Goal: Task Accomplishment & Management: Manage account settings

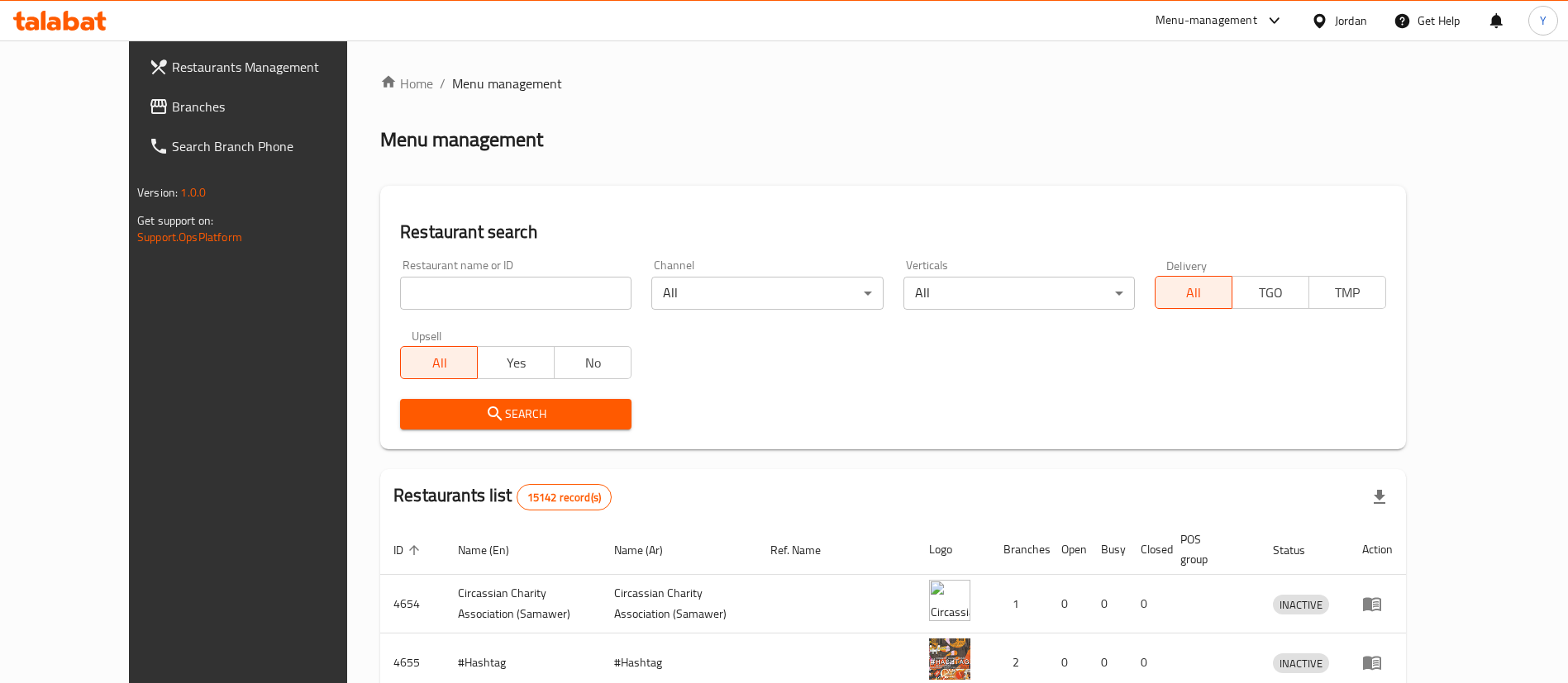
click at [151, 101] on icon at bounding box center [158, 106] width 17 height 15
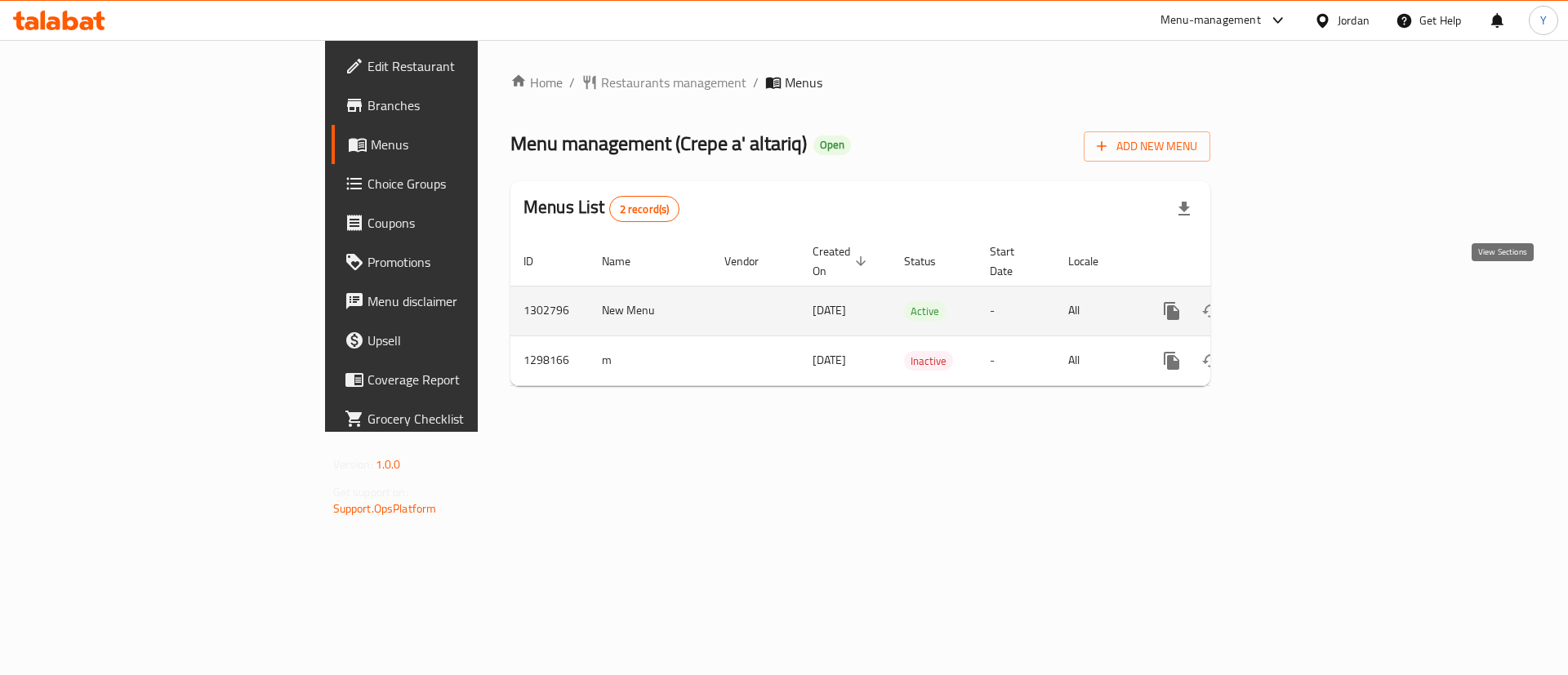
click at [1299, 301] on icon "enhanced table" at bounding box center [1289, 310] width 20 height 20
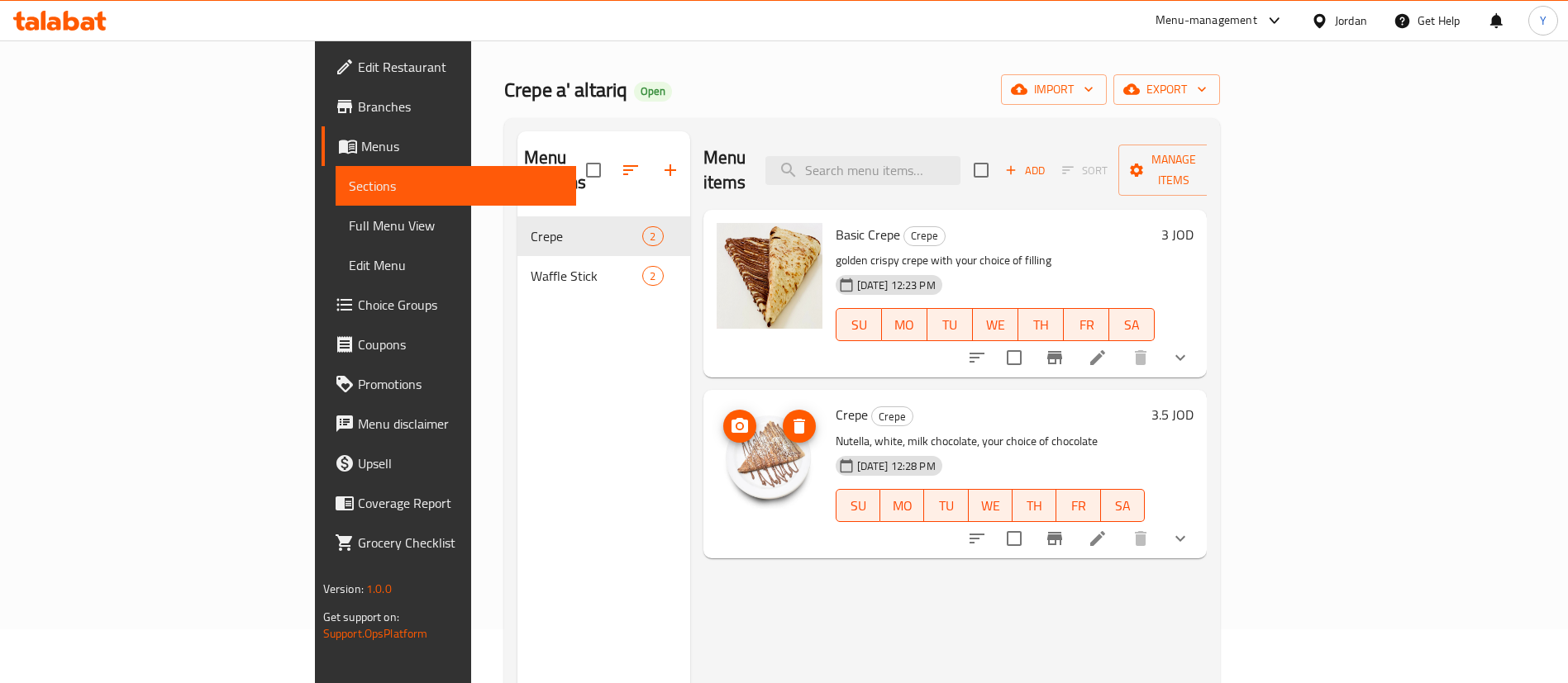
scroll to position [61, 0]
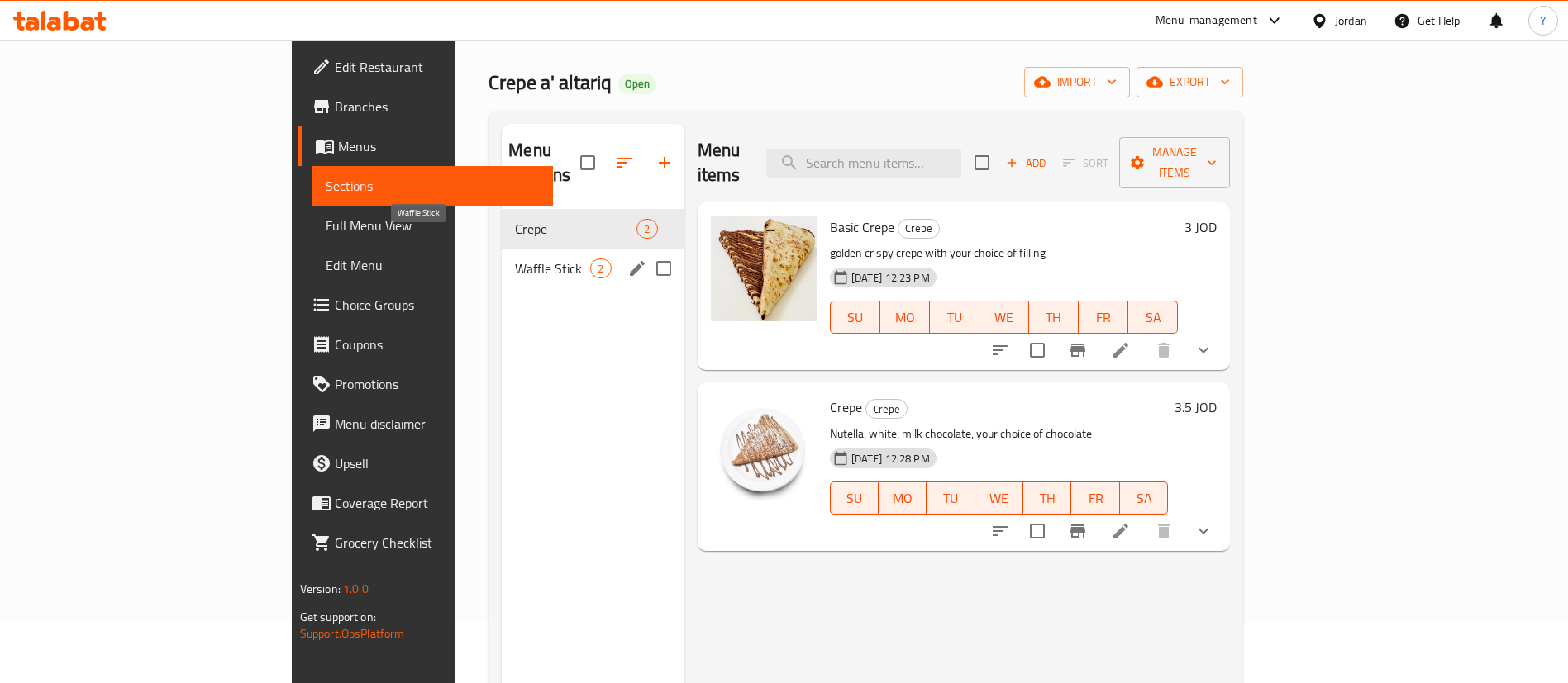
click at [515, 258] on span "Waffle Stick" at bounding box center [553, 268] width 75 height 20
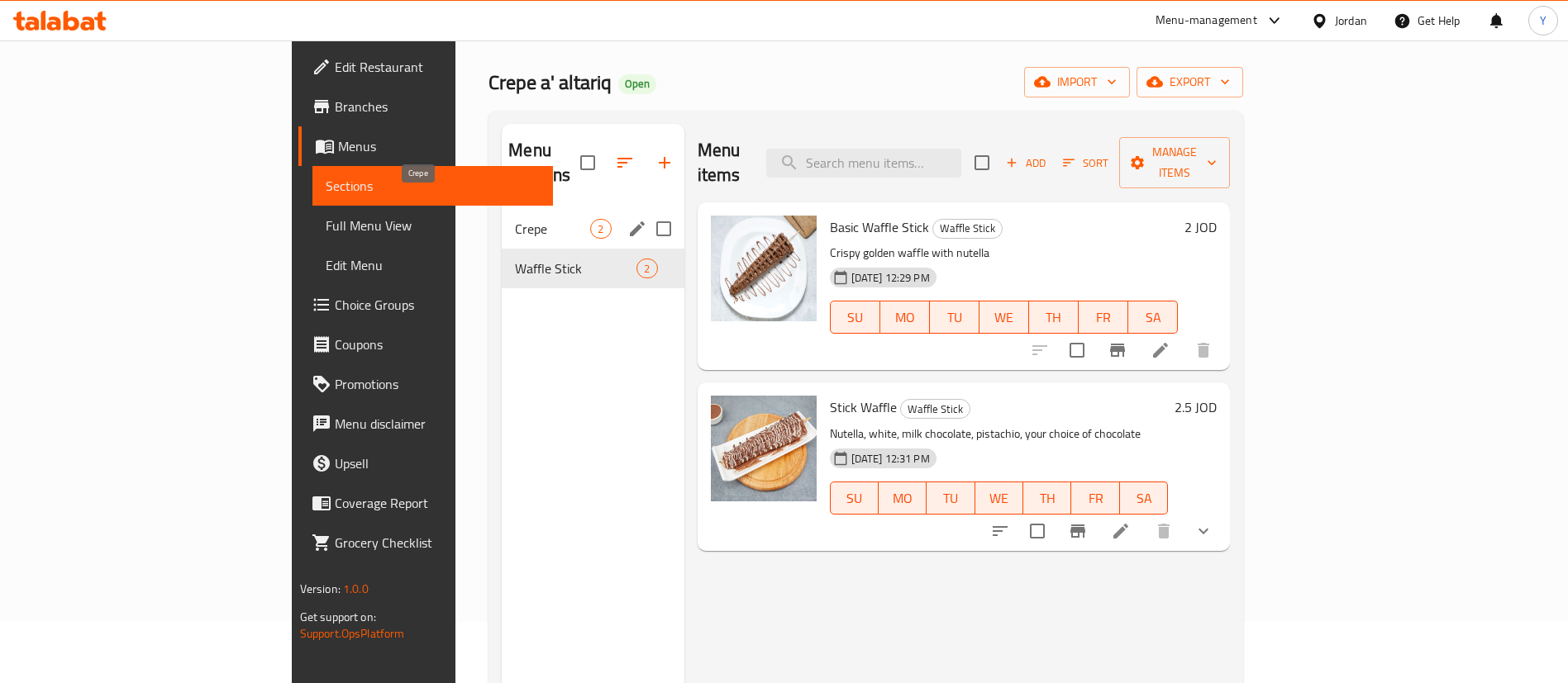
click at [515, 219] on span "Crepe" at bounding box center [553, 229] width 75 height 20
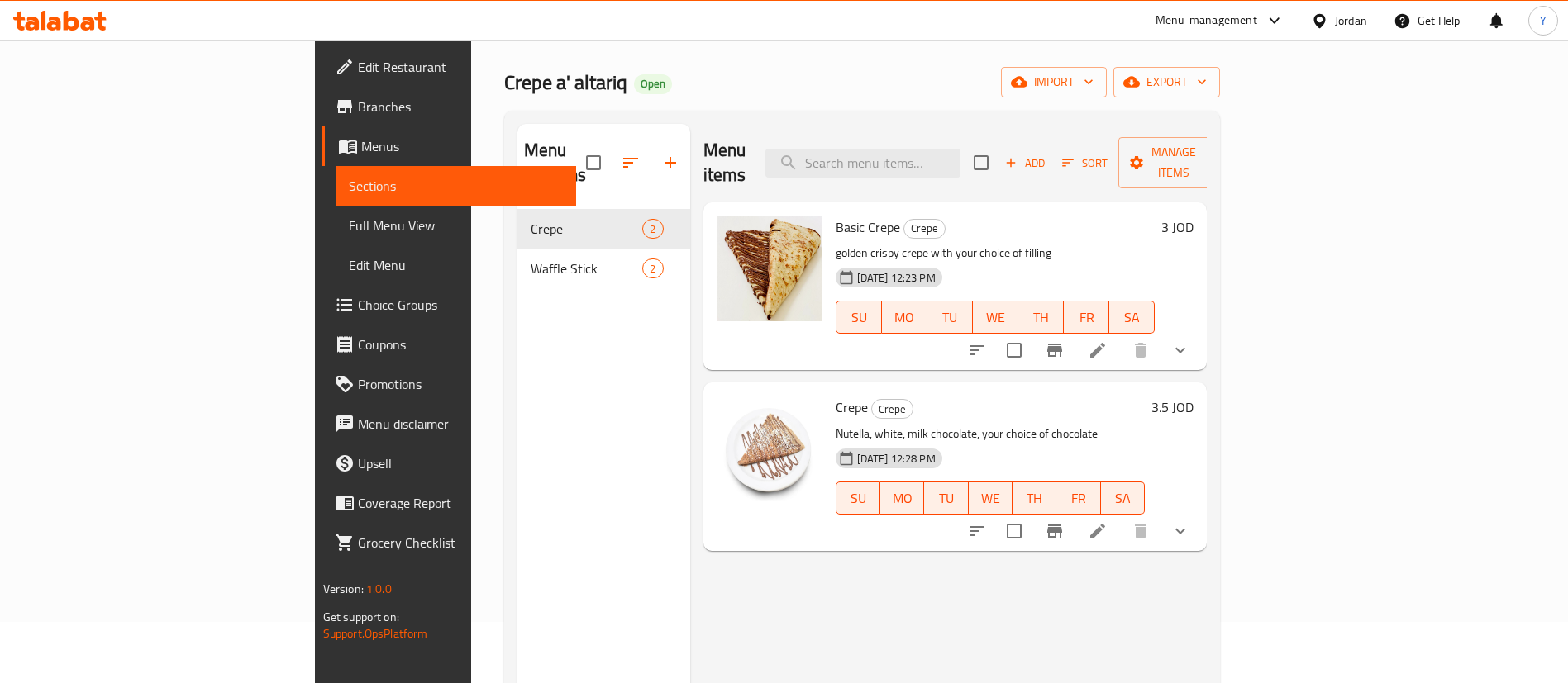
click at [518, 268] on nav "Crepe 2 Waffle Stick 2" at bounding box center [604, 249] width 173 height 92
click at [1190, 340] on icon "show more" at bounding box center [1180, 350] width 20 height 20
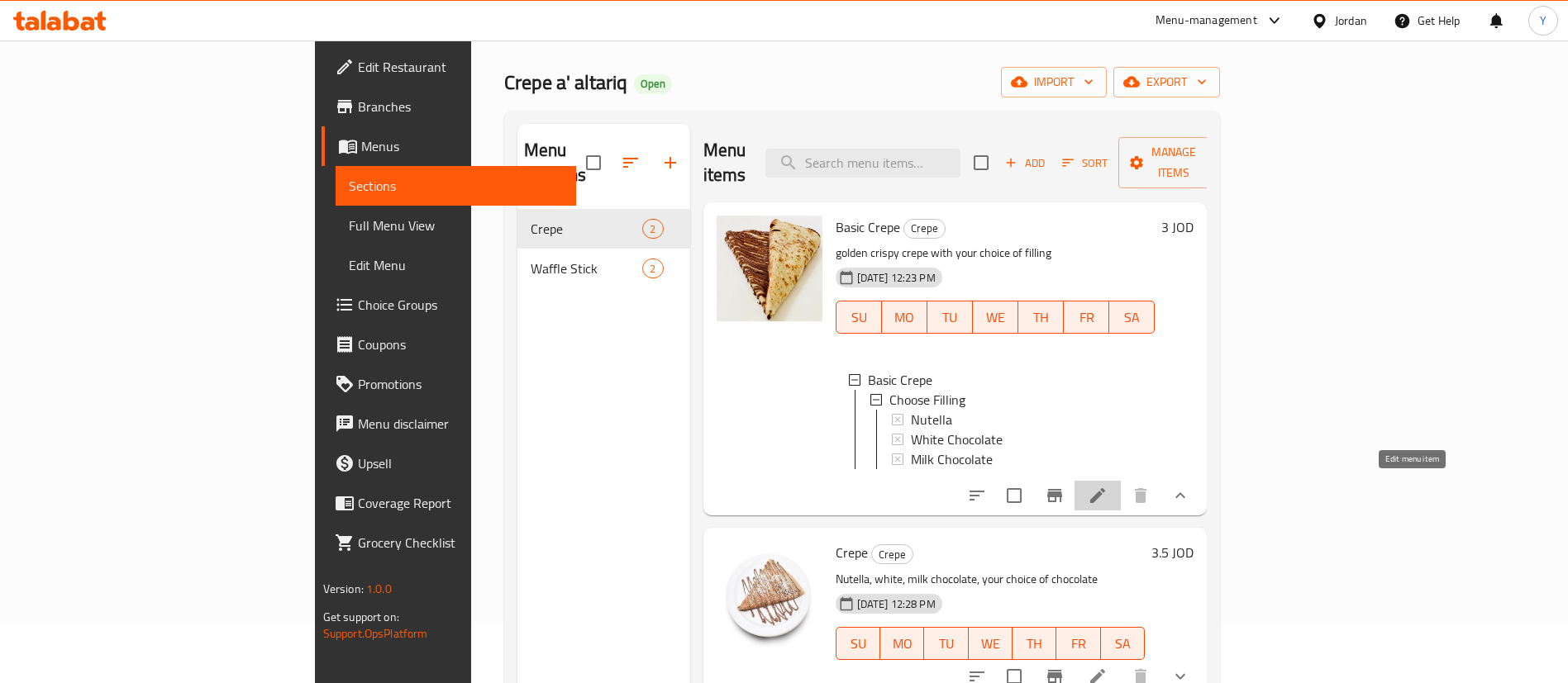
click at [1105, 488] on icon at bounding box center [1097, 495] width 15 height 15
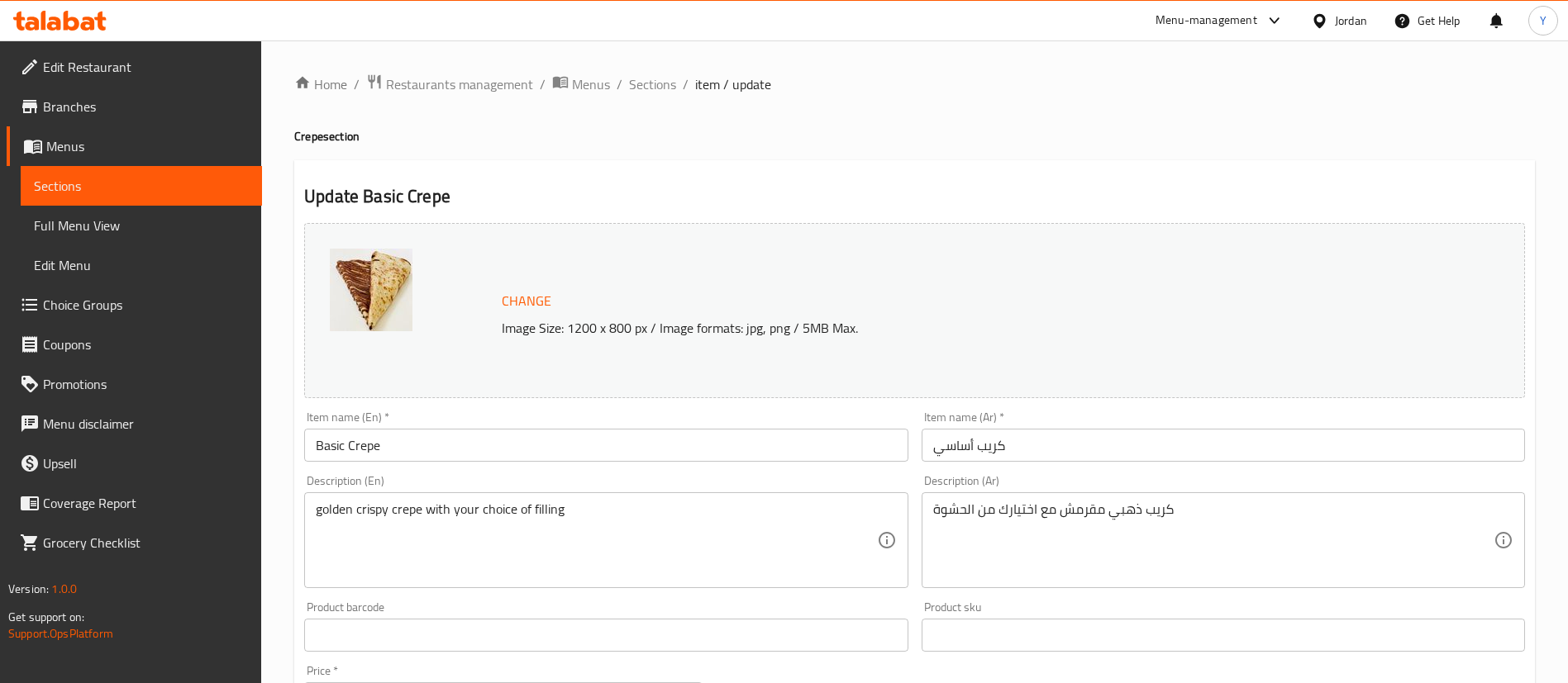
click at [151, 149] on span "Menus" at bounding box center [147, 146] width 203 height 20
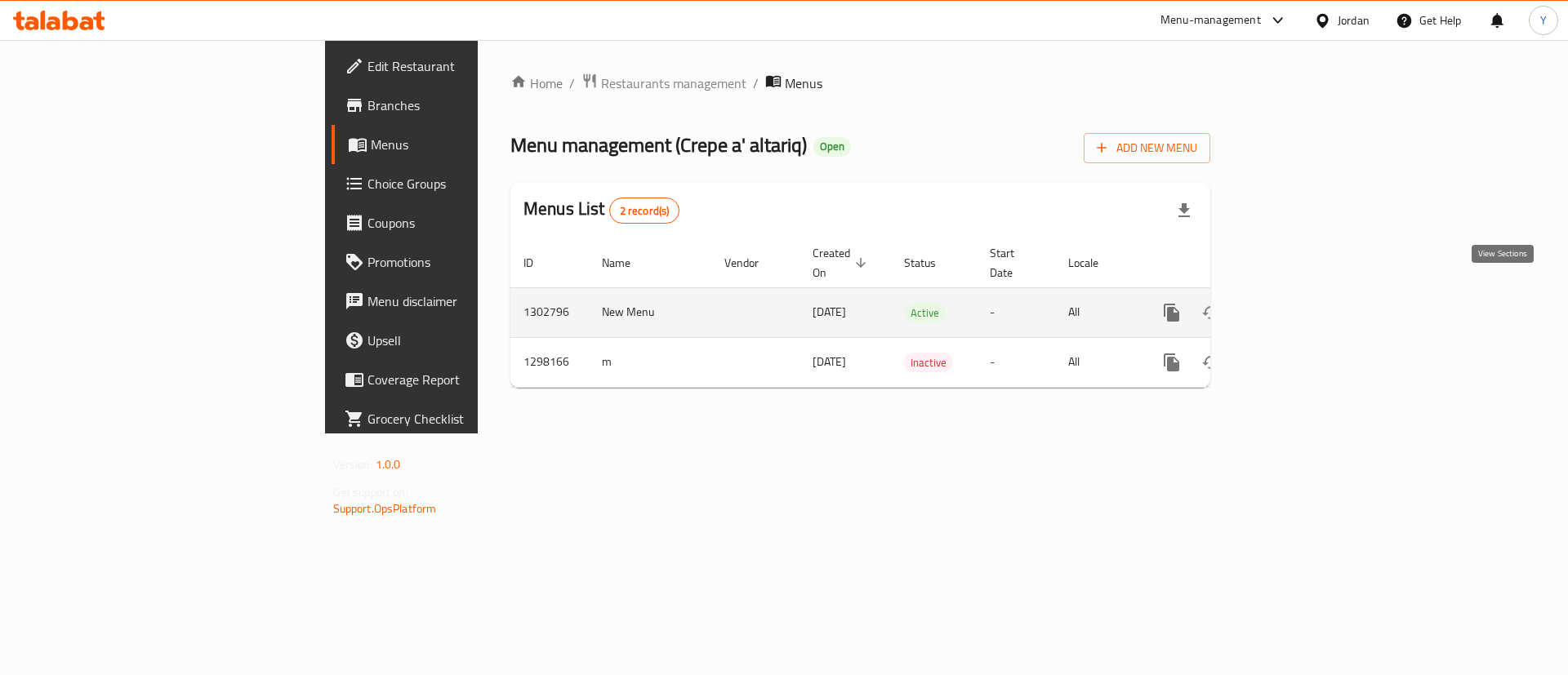
click at [1299, 303] on icon "enhanced table" at bounding box center [1289, 312] width 20 height 20
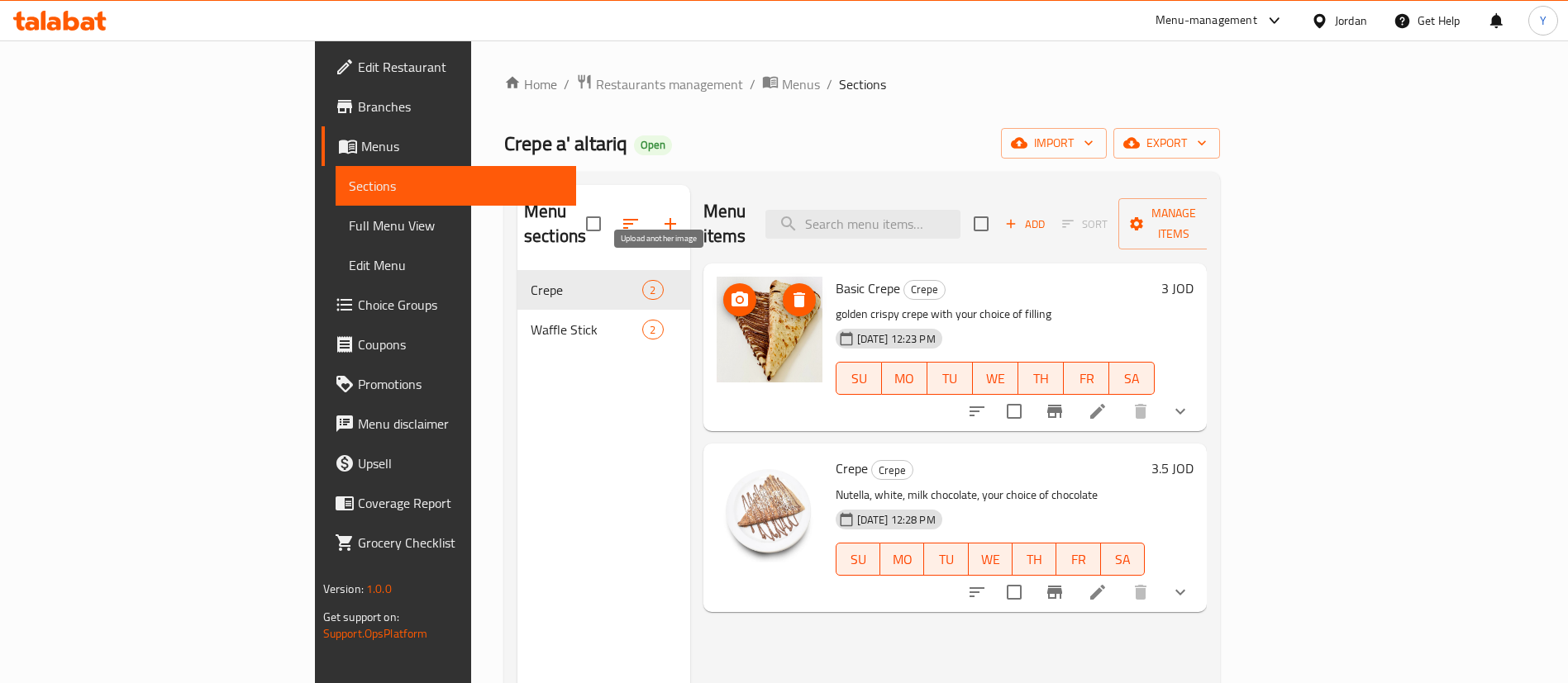
click at [730, 290] on icon "upload picture" at bounding box center [740, 299] width 20 height 20
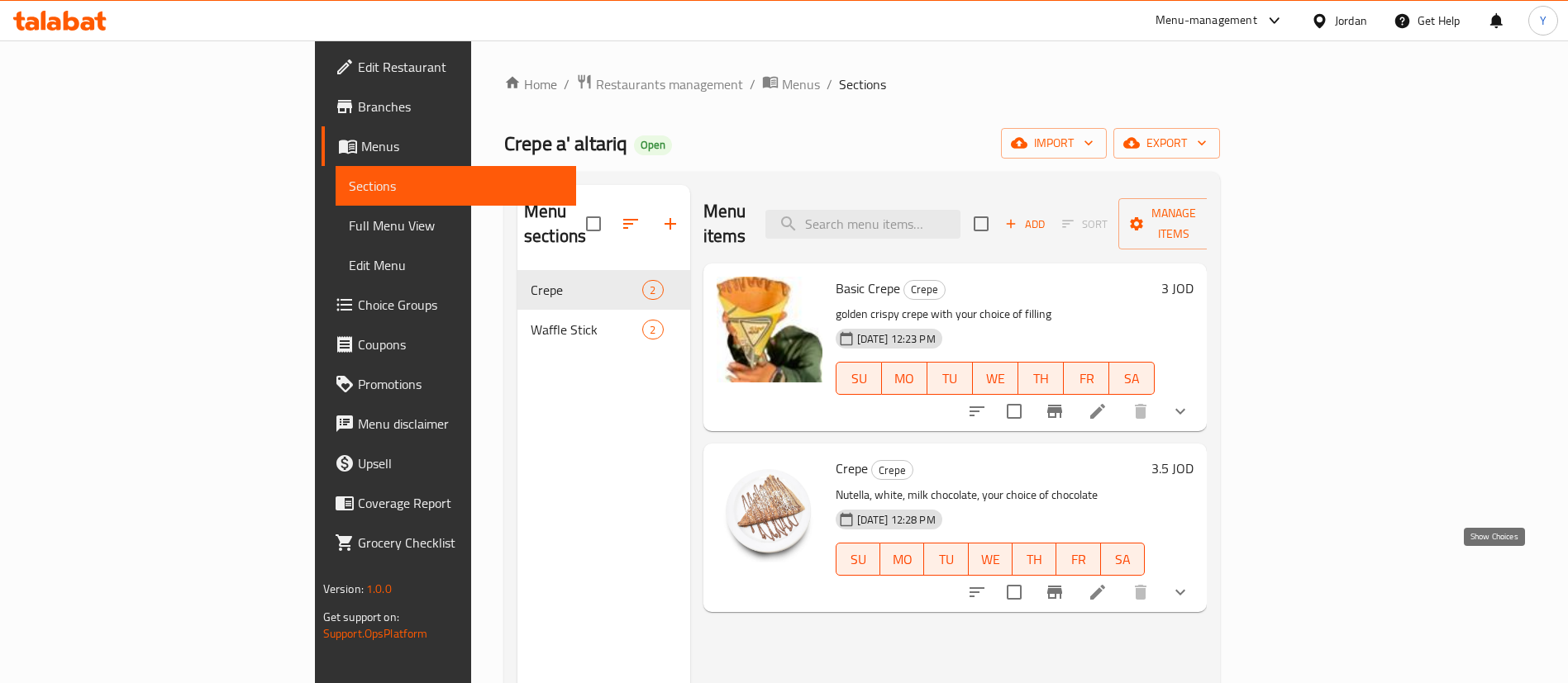
click at [1190, 583] on icon "show more" at bounding box center [1180, 593] width 20 height 20
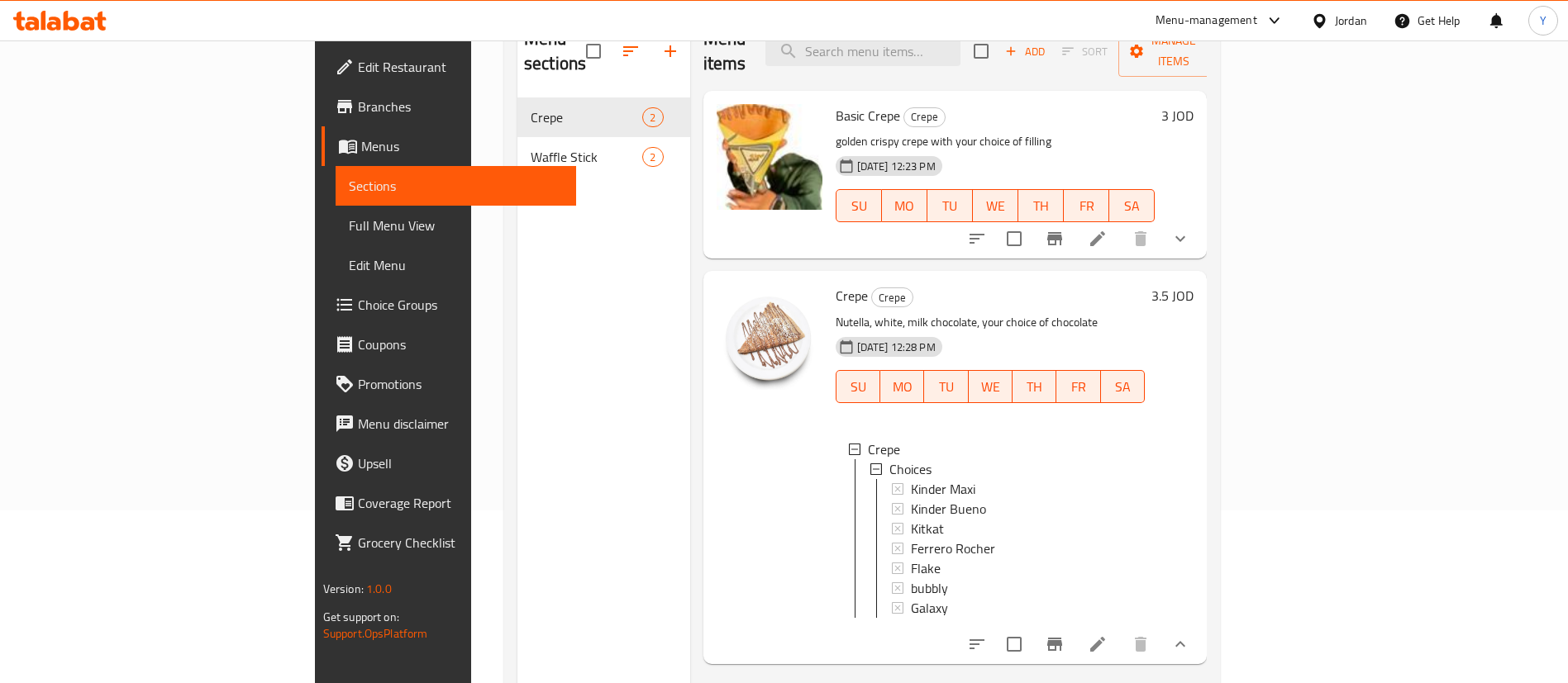
scroll to position [3, 0]
click at [723, 293] on button "upload picture" at bounding box center [740, 307] width 33 height 33
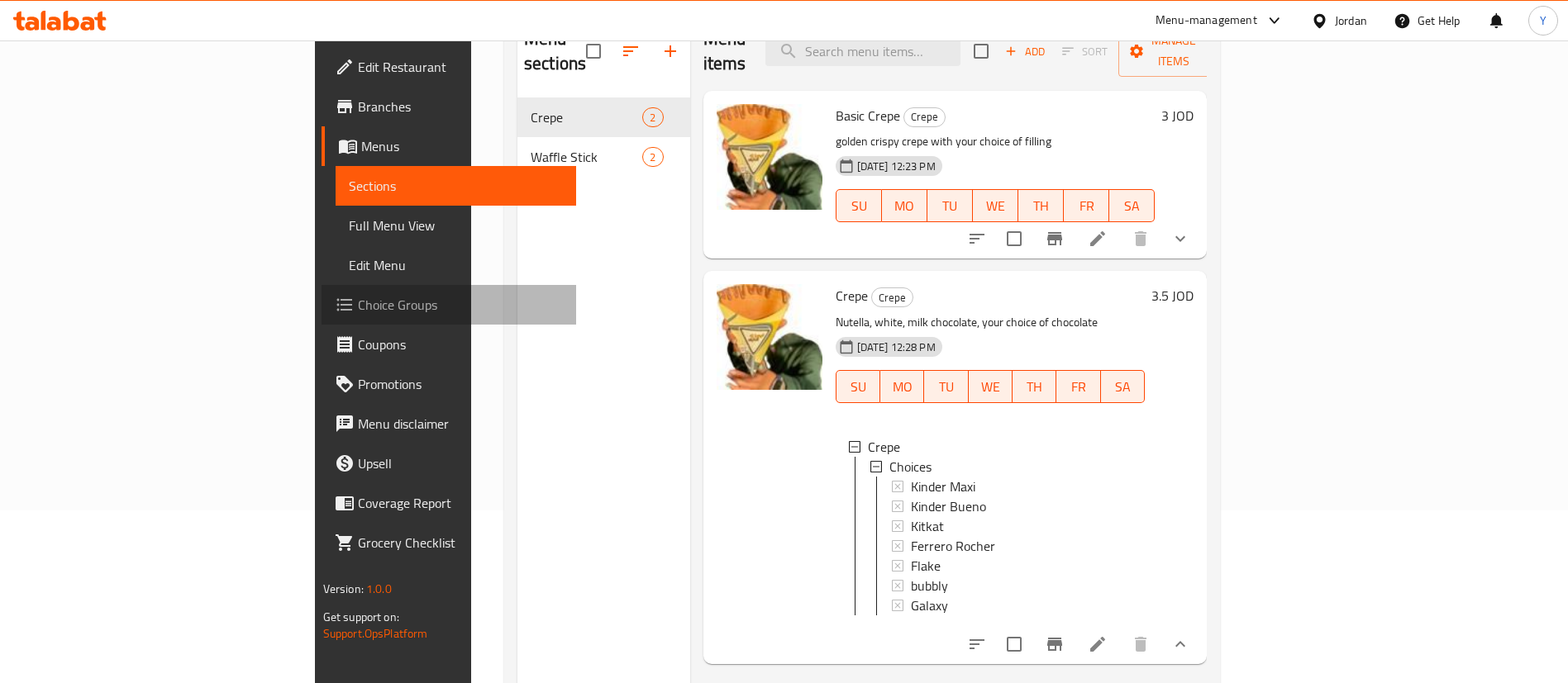
click at [358, 308] on span "Choice Groups" at bounding box center [460, 305] width 206 height 20
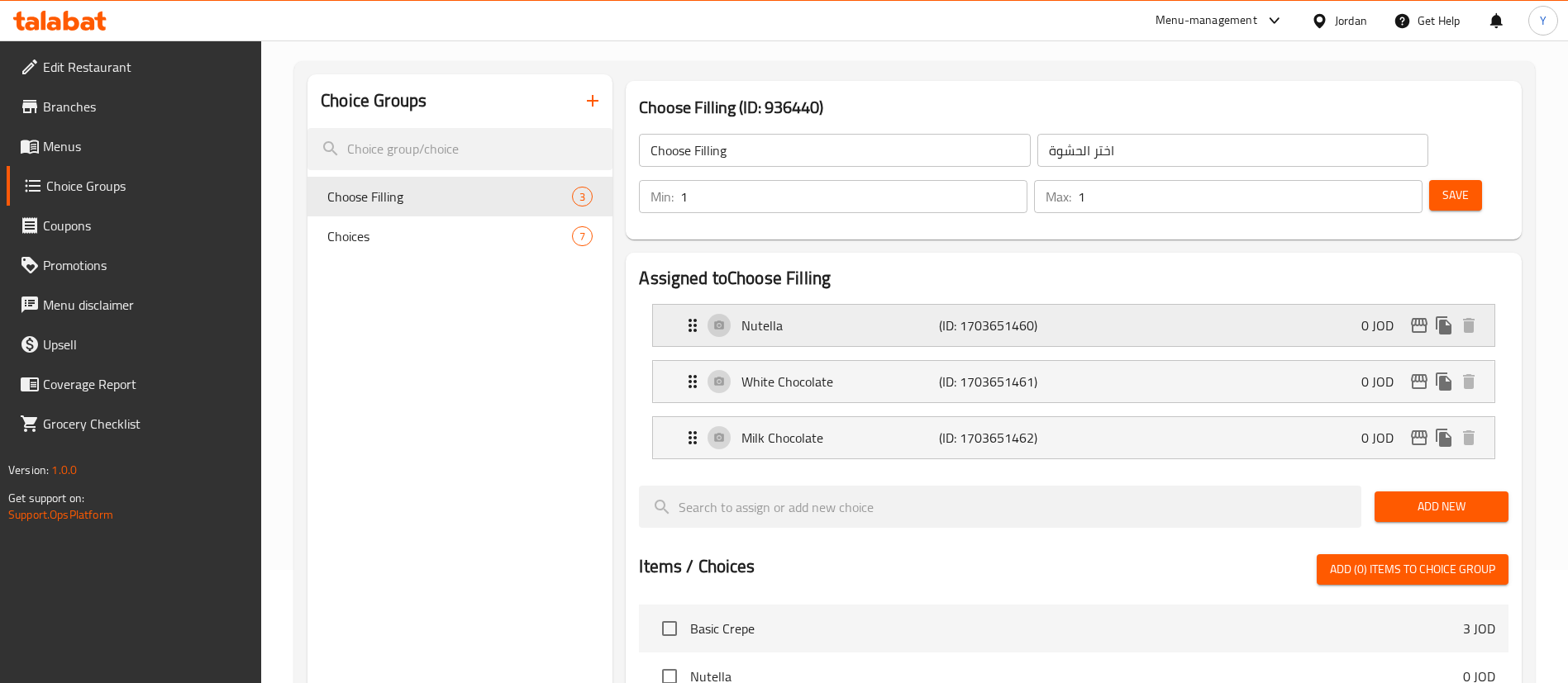
scroll to position [109, 0]
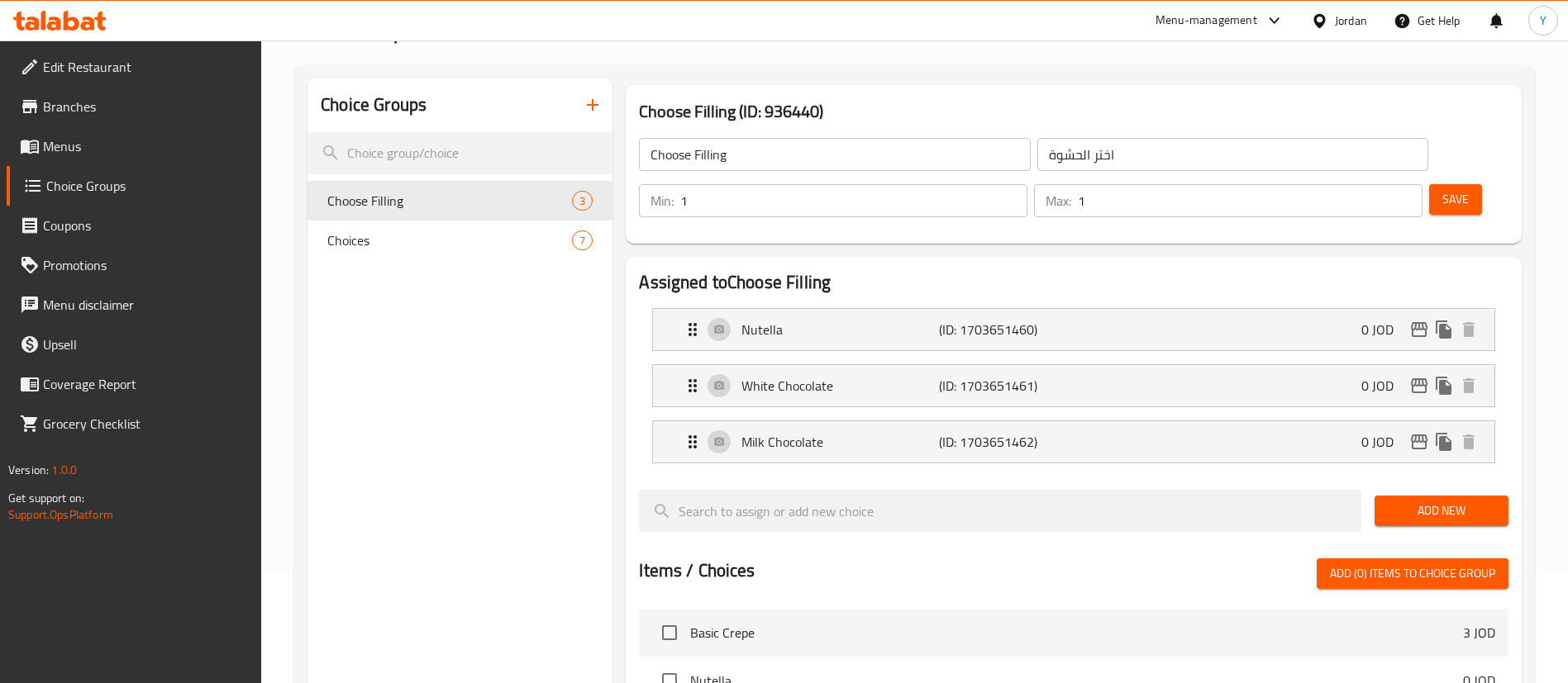
click at [365, 260] on nav "Choose Filling 3 Choices 7" at bounding box center [459, 220] width 305 height 92
click at [391, 251] on div "Choices 7" at bounding box center [459, 241] width 305 height 40
type input "Choices"
type input "الخيارات"
type input "0"
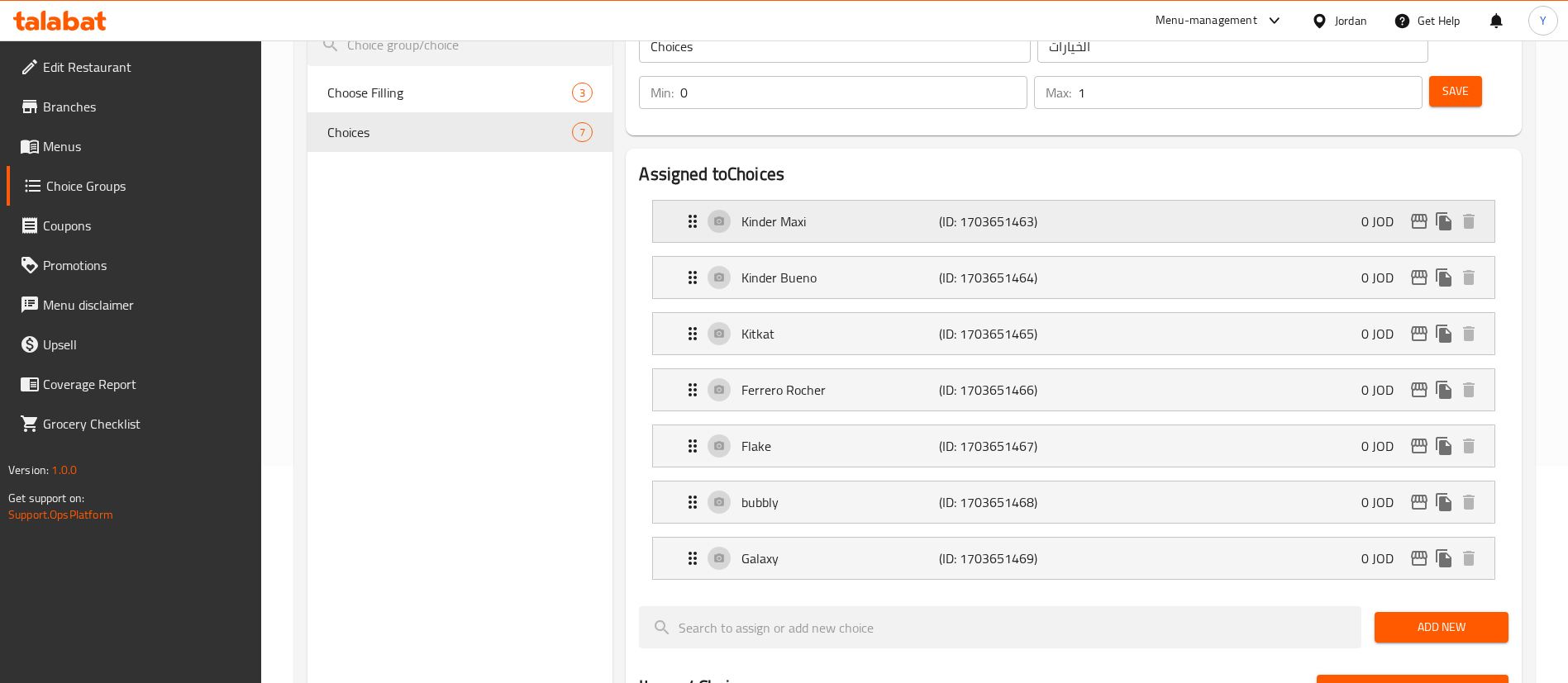
scroll to position [198, 0]
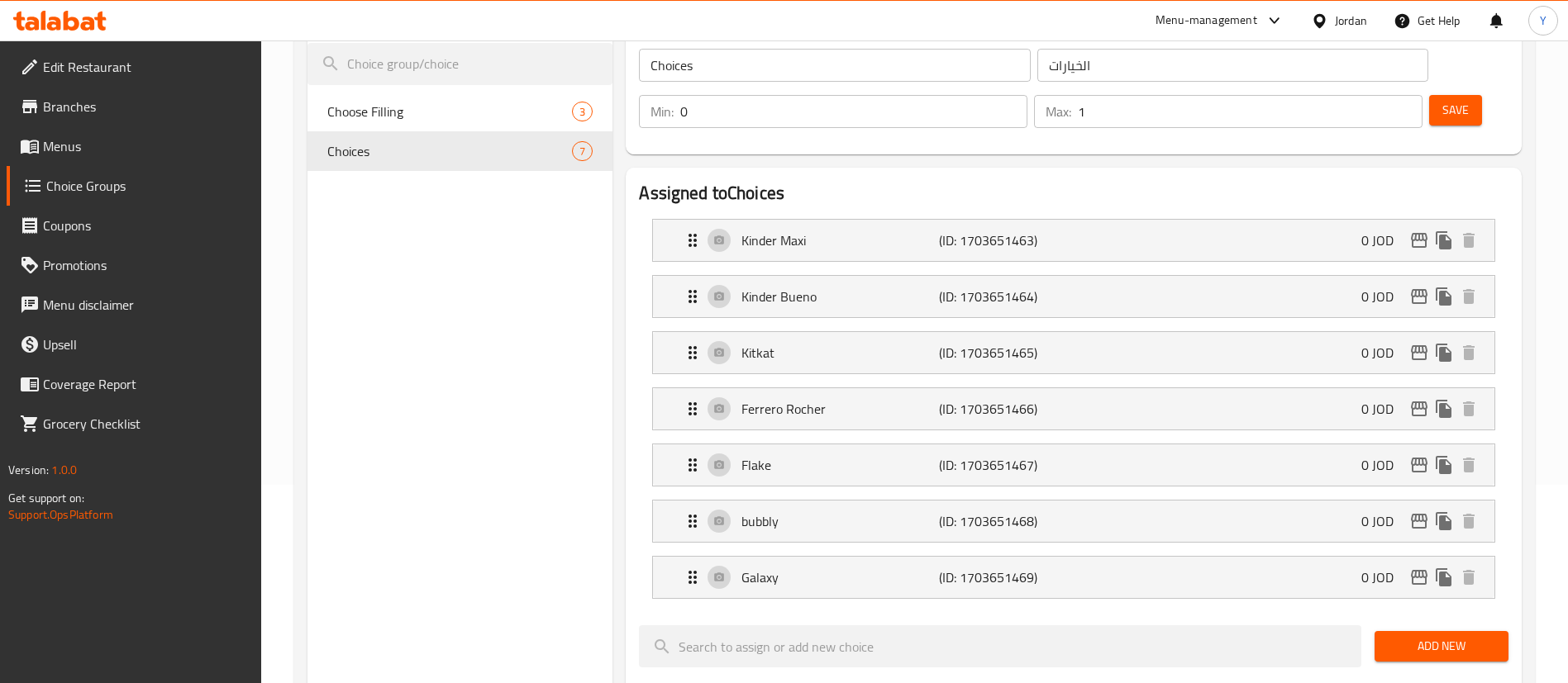
click at [1438, 636] on span "Add New" at bounding box center [1441, 646] width 107 height 21
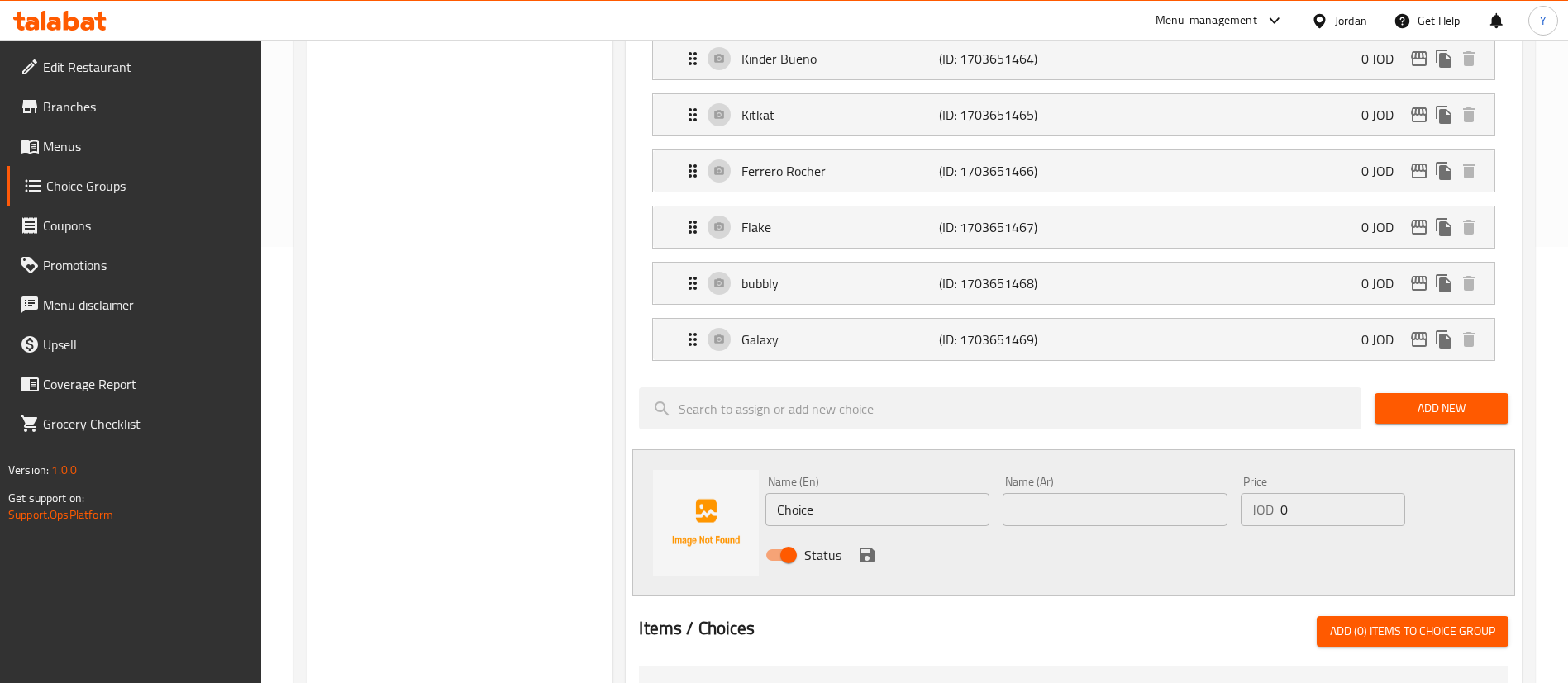
scroll to position [446, 0]
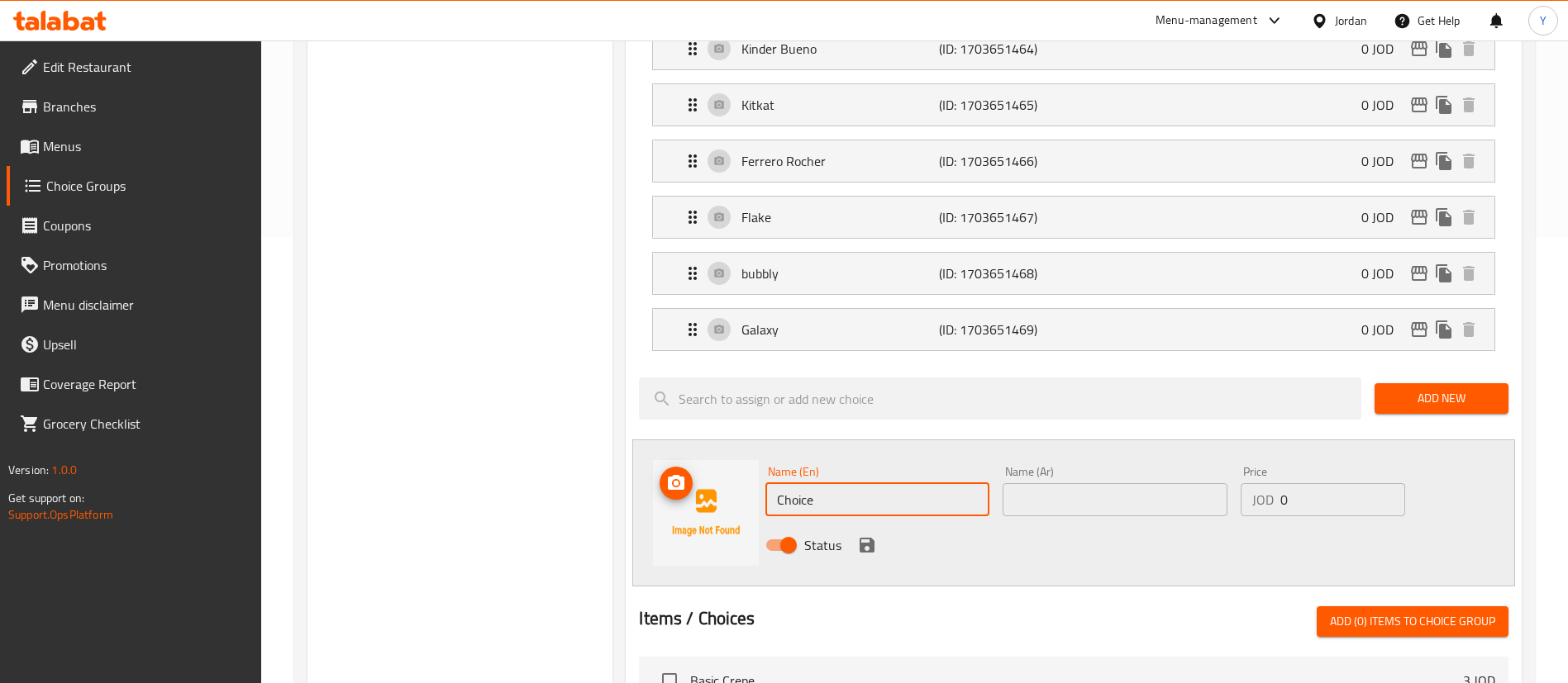
drag, startPoint x: 888, startPoint y: 464, endPoint x: 361, endPoint y: 517, distance: 529.7
click at [361, 517] on div "Choice Groups Choose Filling 3 Choices 7 Choices (ID: 936441) Choices ​ الخيارا…" at bounding box center [917, 469] width 1221 height 1455
type input "×"
type input "Oreo"
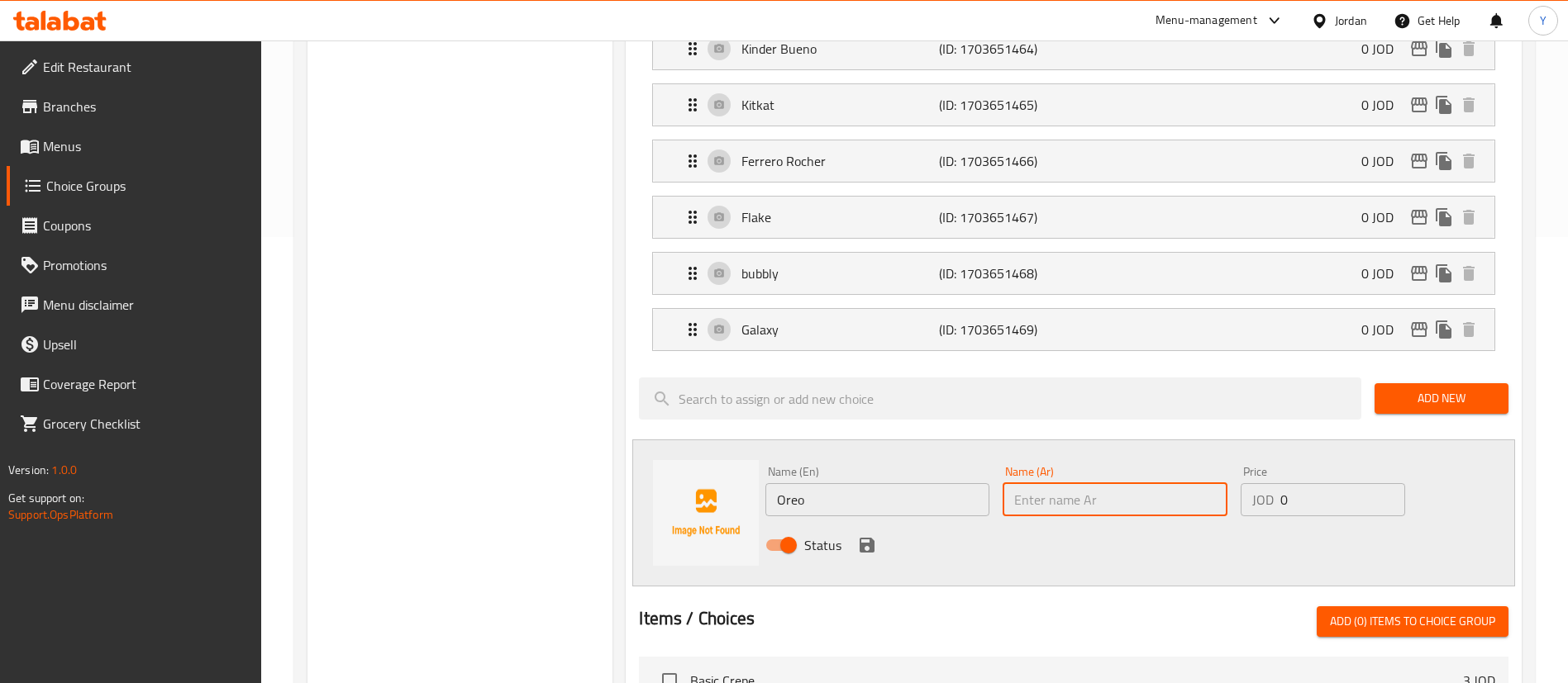
click at [1039, 484] on input "text" at bounding box center [1114, 500] width 224 height 33
type input "اوريو"
click at [872, 538] on icon "save" at bounding box center [867, 545] width 15 height 15
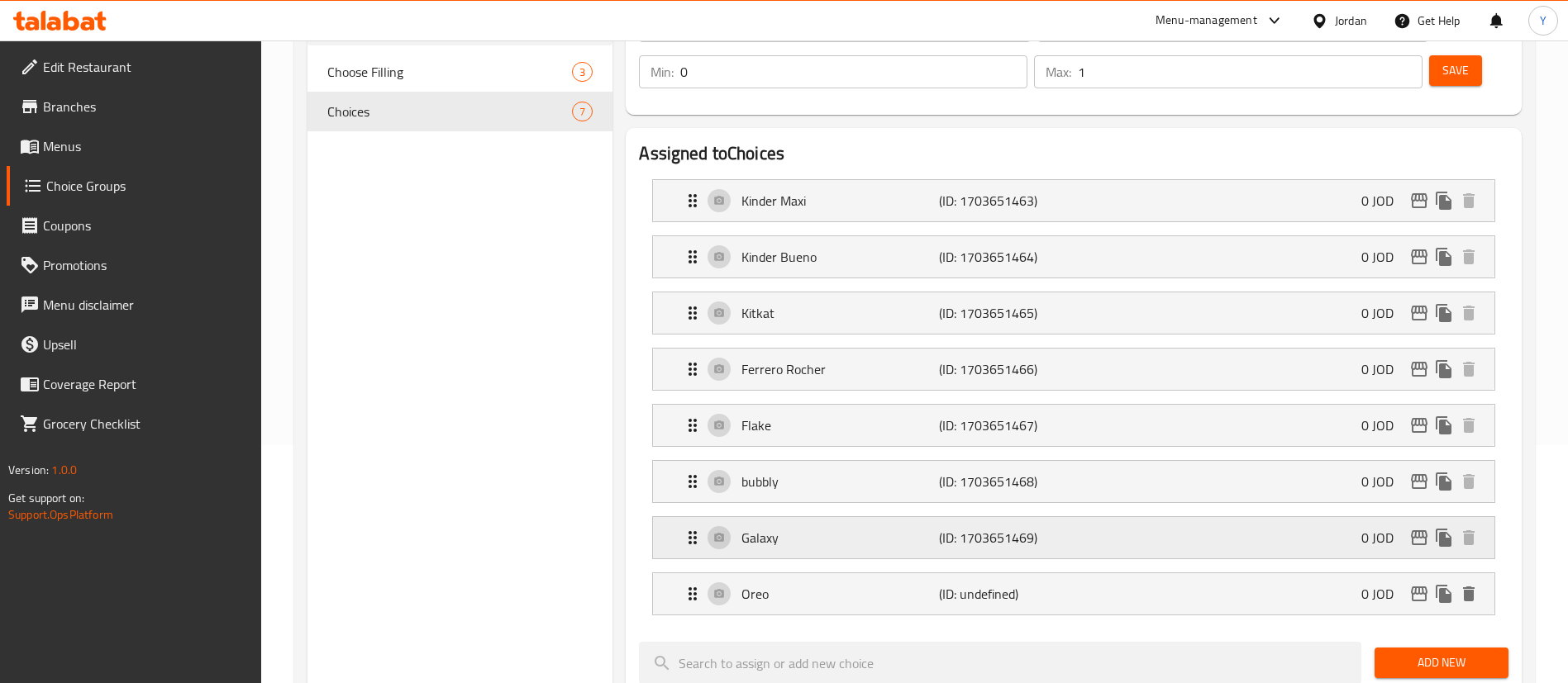
scroll to position [89, 0]
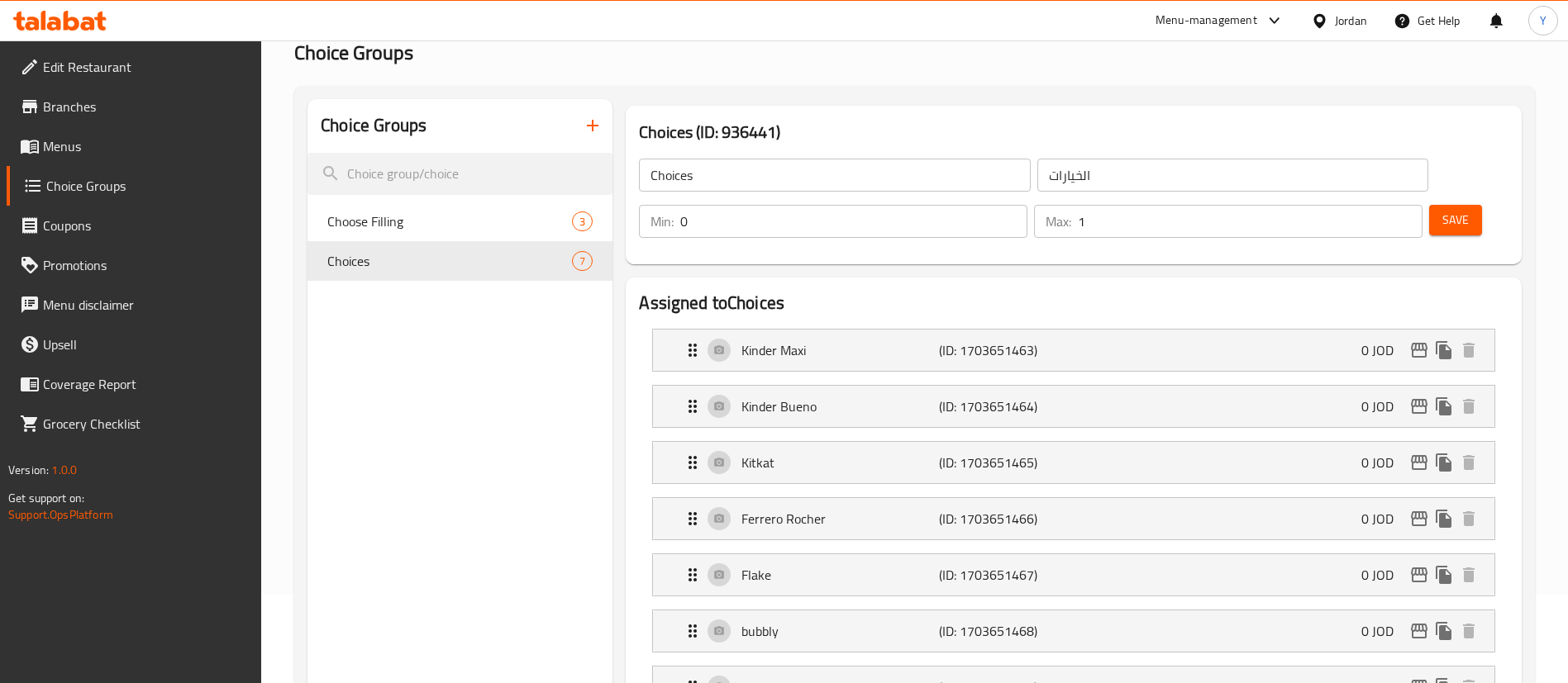
click at [1442, 210] on span "Save" at bounding box center [1455, 220] width 26 height 21
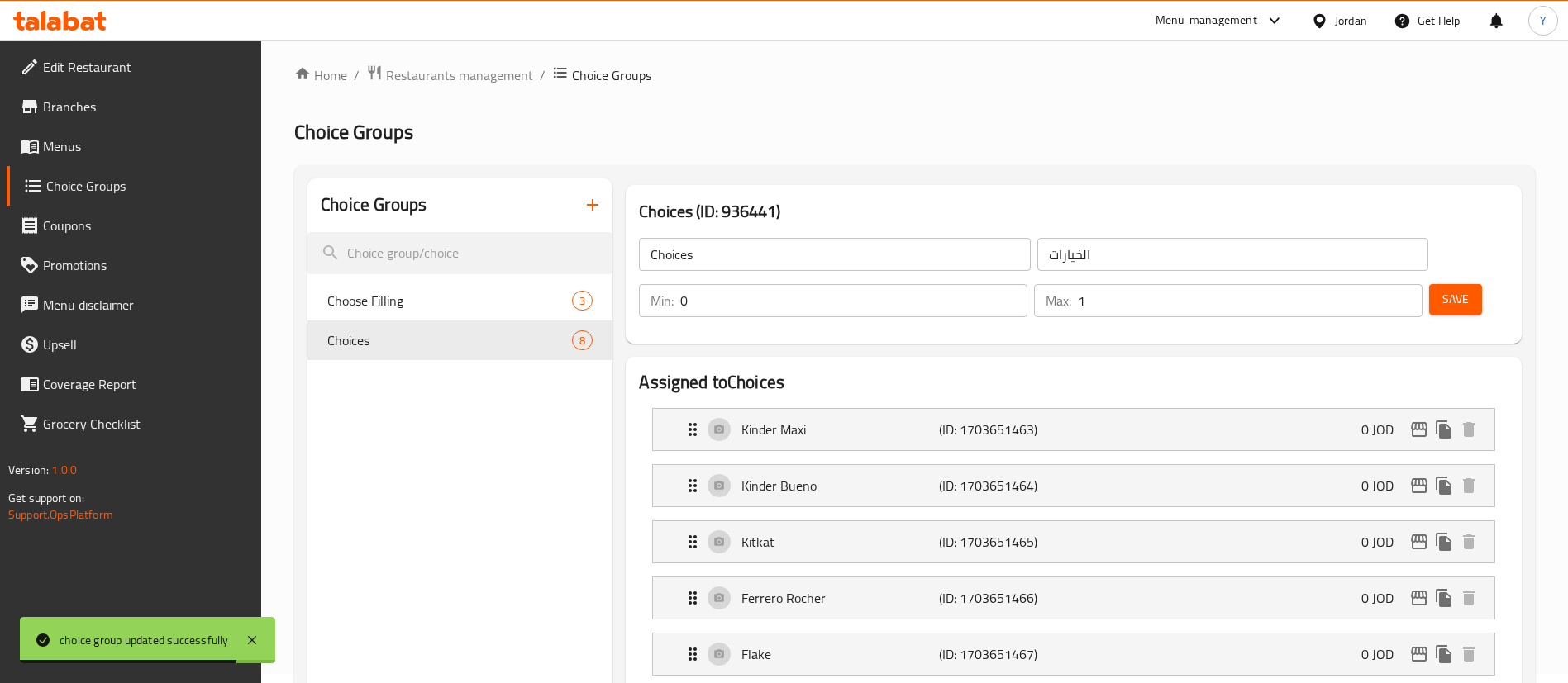
scroll to position [138, 0]
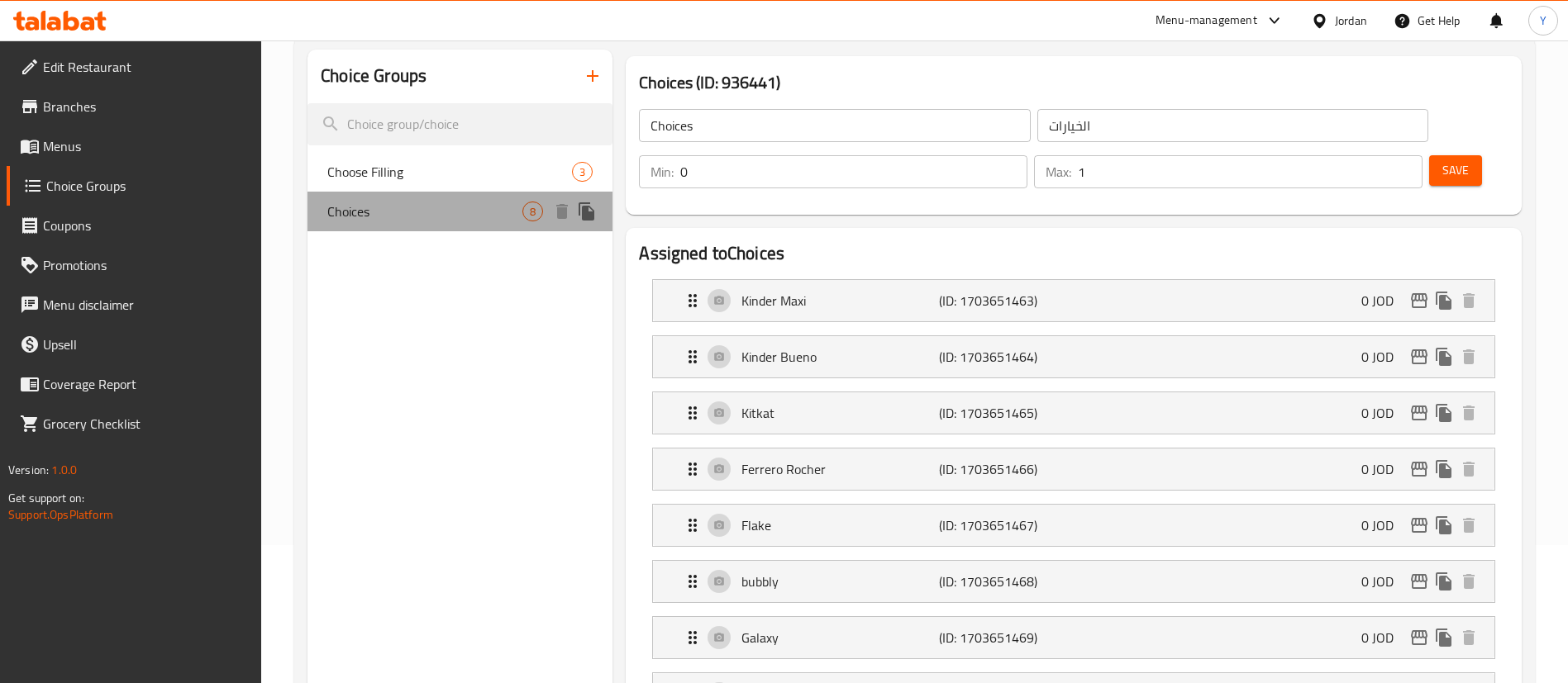
click at [467, 194] on div "Choices 8" at bounding box center [459, 211] width 305 height 40
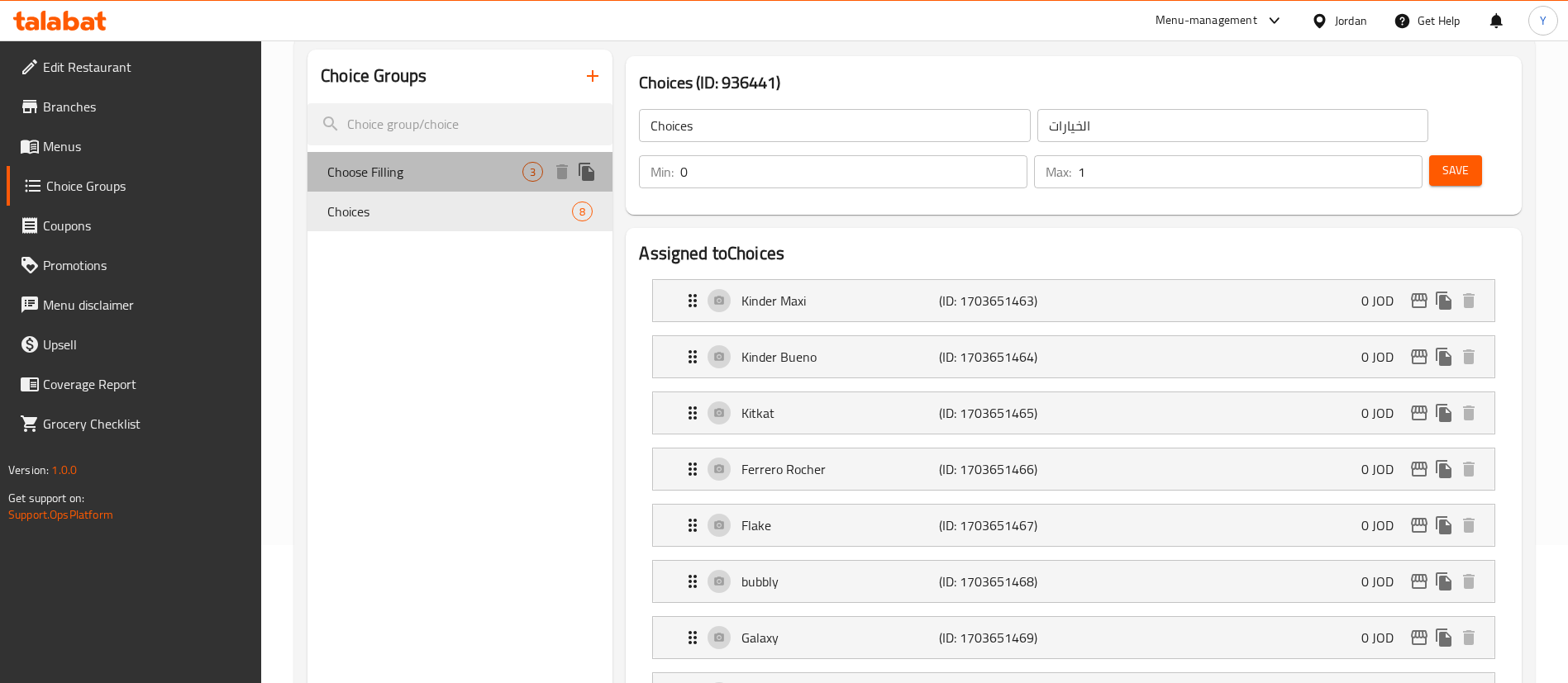
click at [488, 178] on span "Choose Filling" at bounding box center [425, 171] width 195 height 20
type input "Choose Filling"
type input "اختر الحشوة"
type input "1"
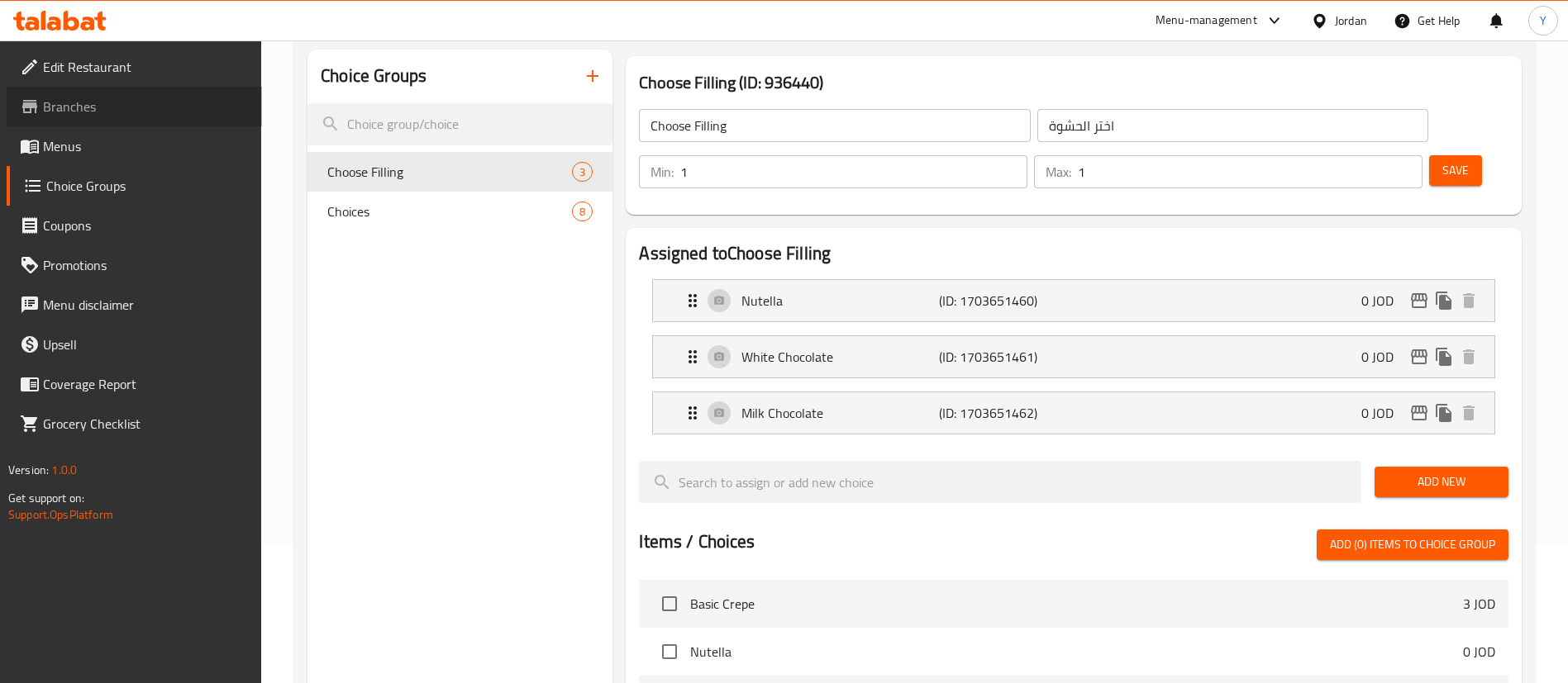
click at [130, 121] on link "Branches" at bounding box center [134, 107] width 255 height 40
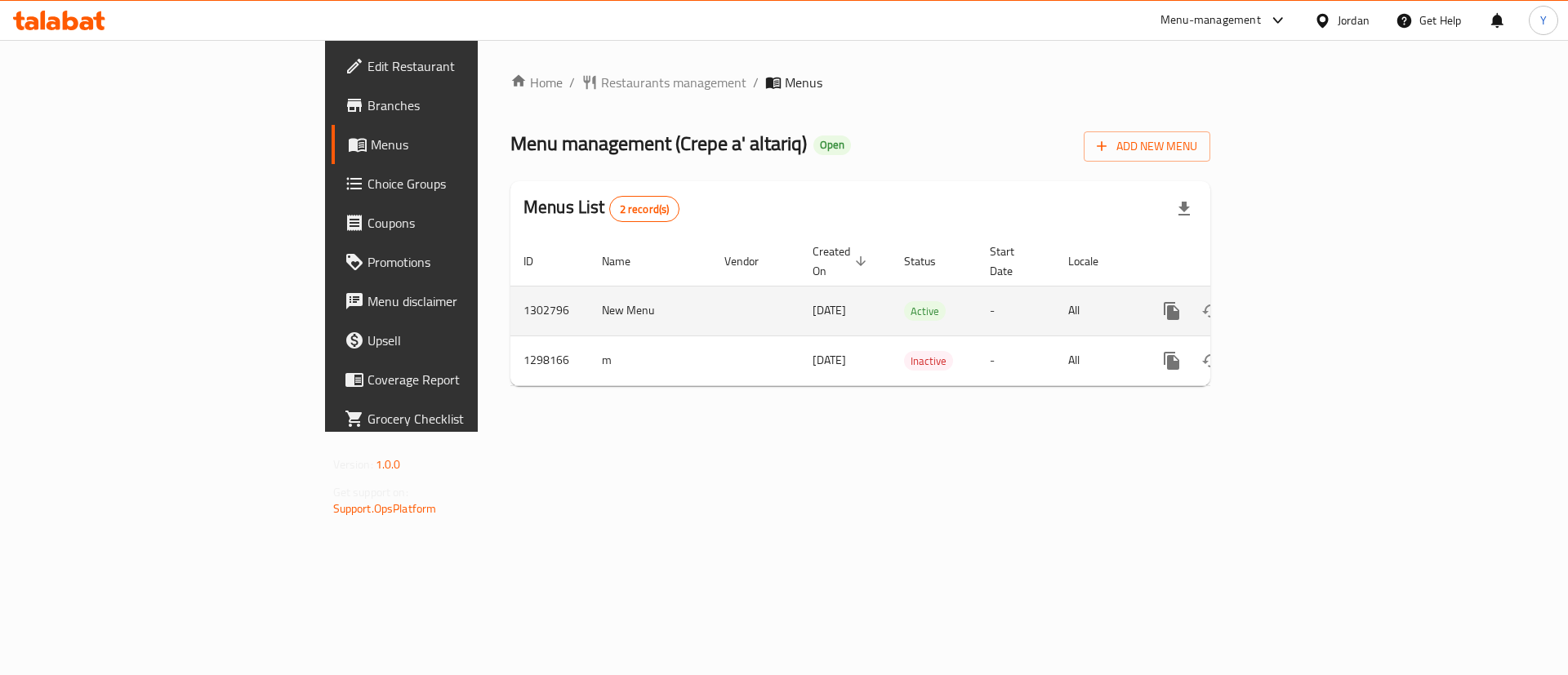
click at [1299, 301] on icon "enhanced table" at bounding box center [1289, 310] width 20 height 20
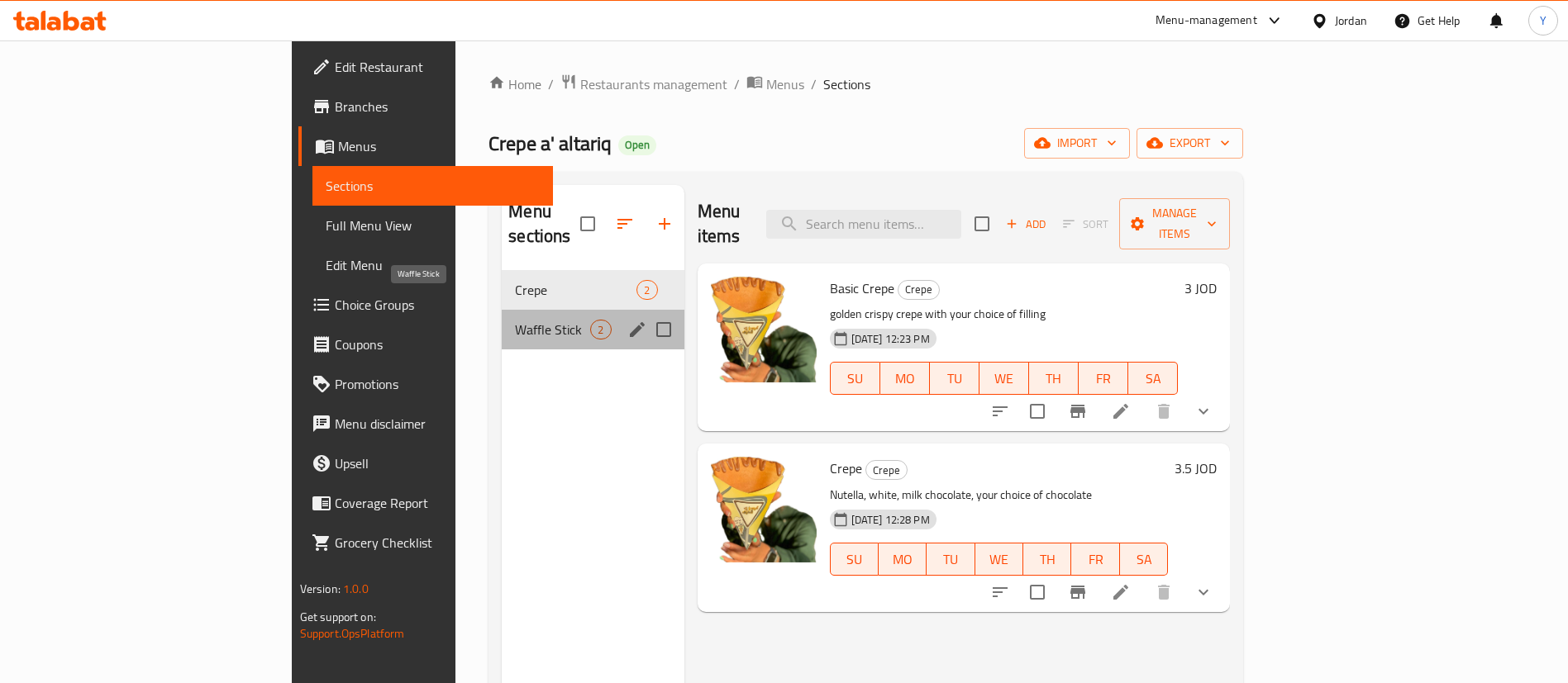
click at [515, 320] on span "Waffle Stick" at bounding box center [553, 330] width 75 height 20
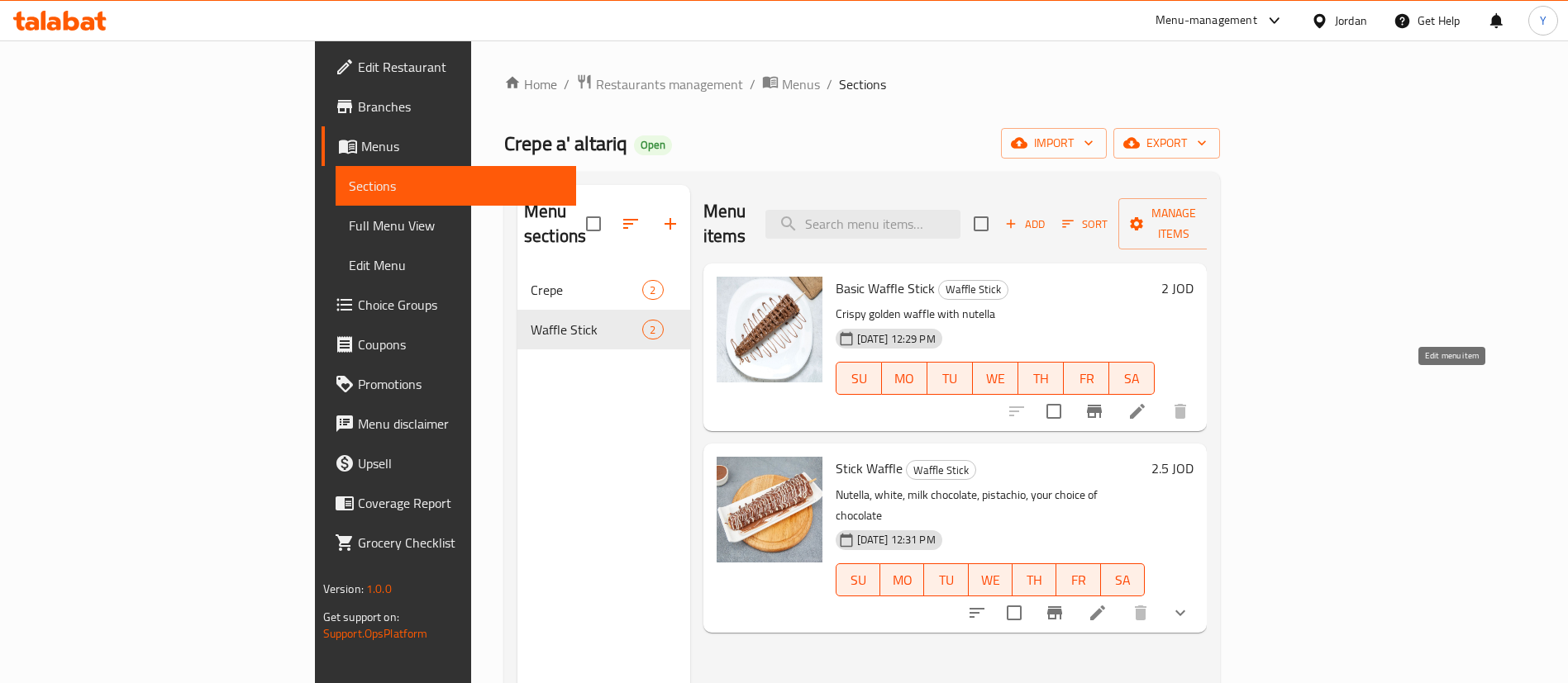
click at [1144, 404] on icon at bounding box center [1136, 411] width 15 height 15
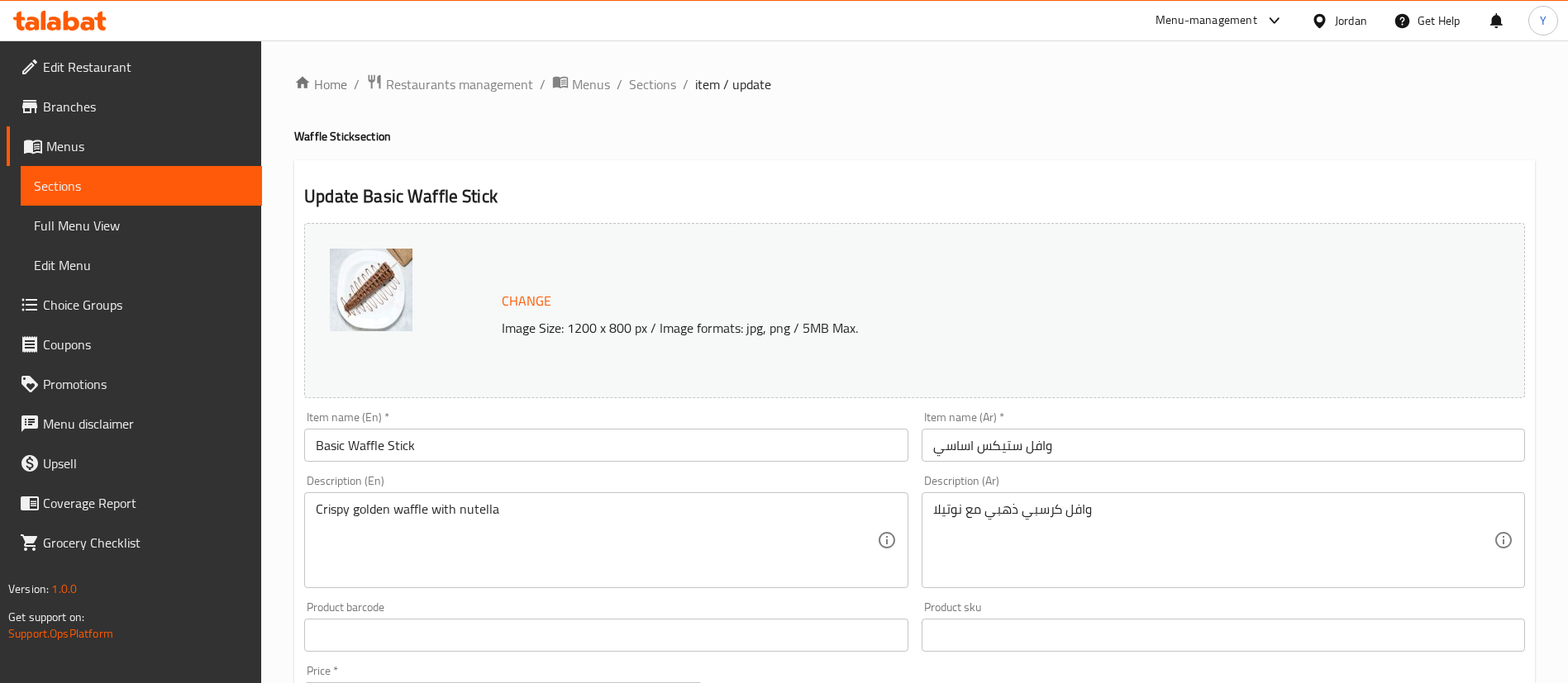
scroll to position [508, 0]
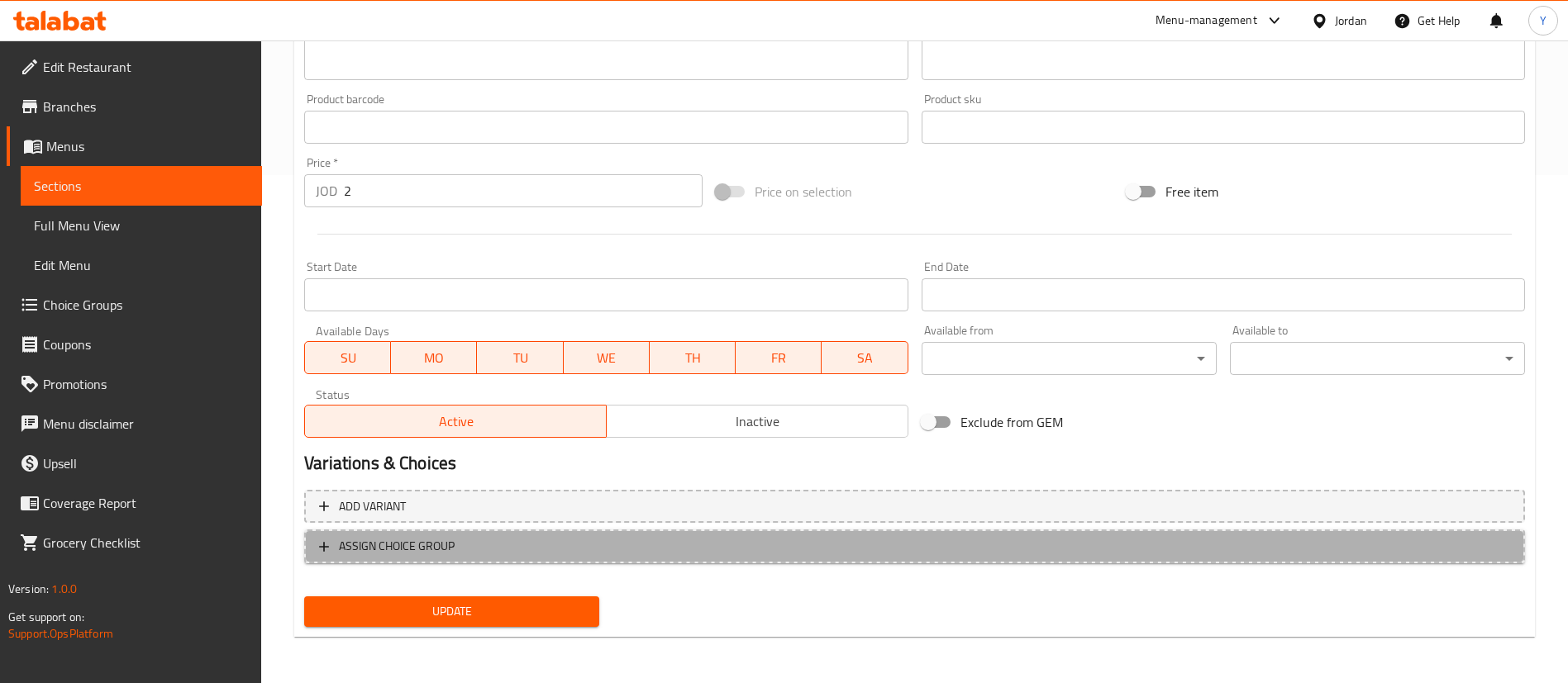
click at [398, 556] on span "ASSIGN CHOICE GROUP" at bounding box center [396, 546] width 116 height 21
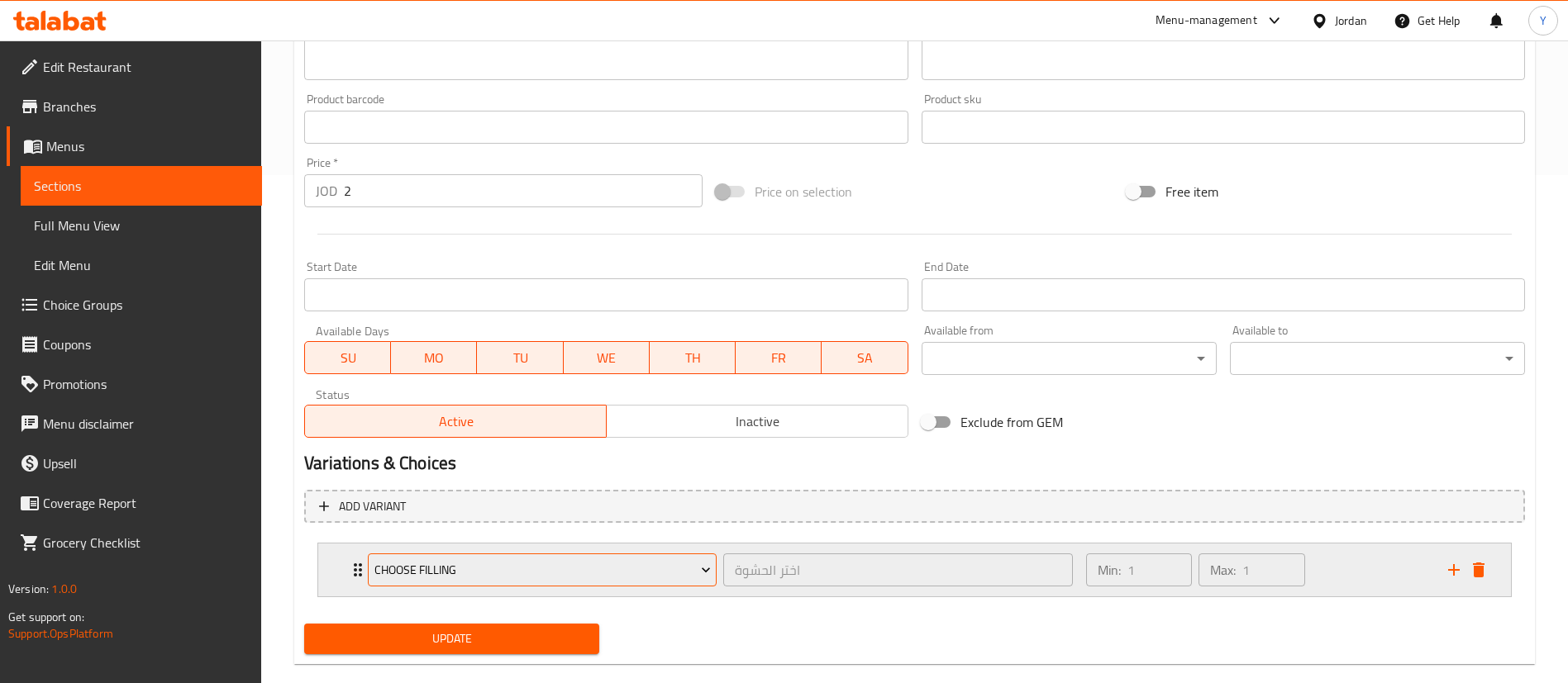
click at [443, 567] on span "Choose Filling" at bounding box center [542, 571] width 337 height 21
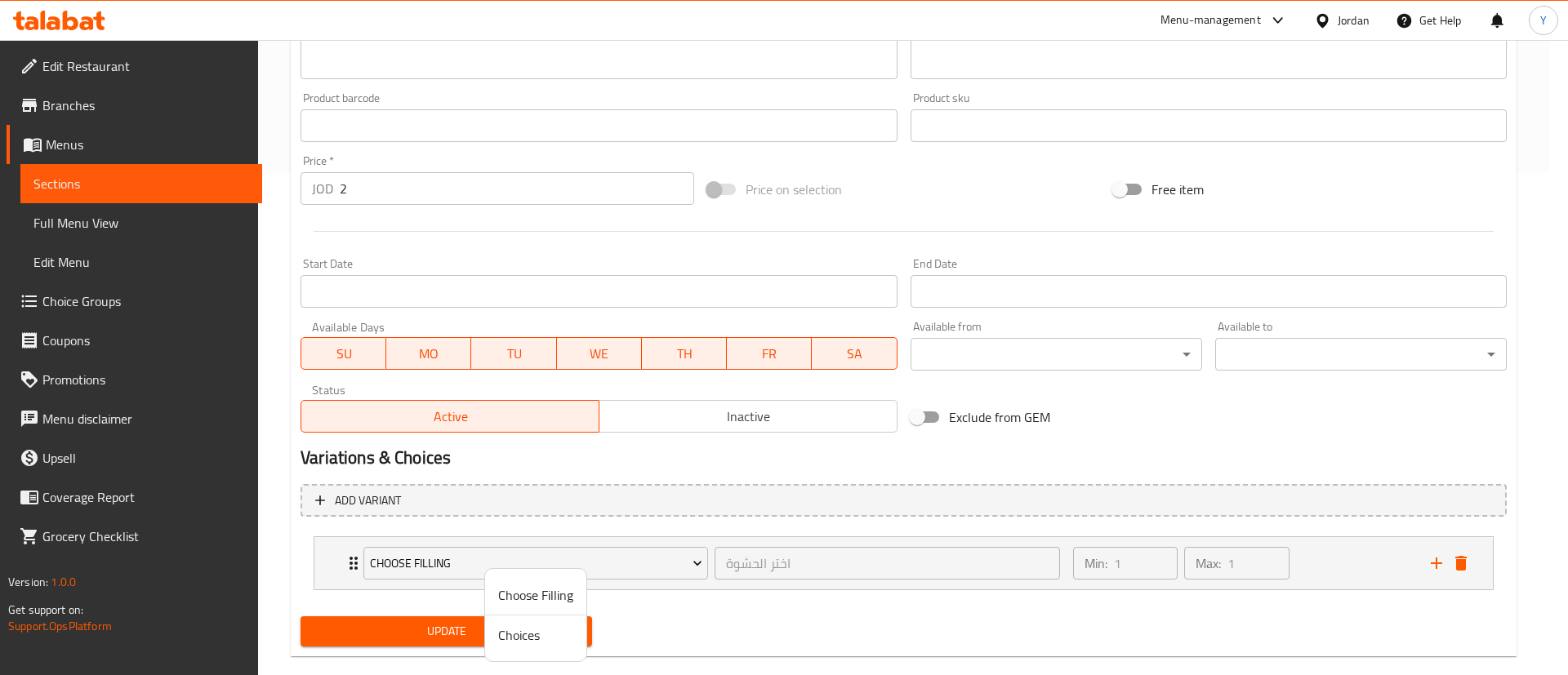
click at [1364, 564] on div at bounding box center [784, 337] width 1568 height 675
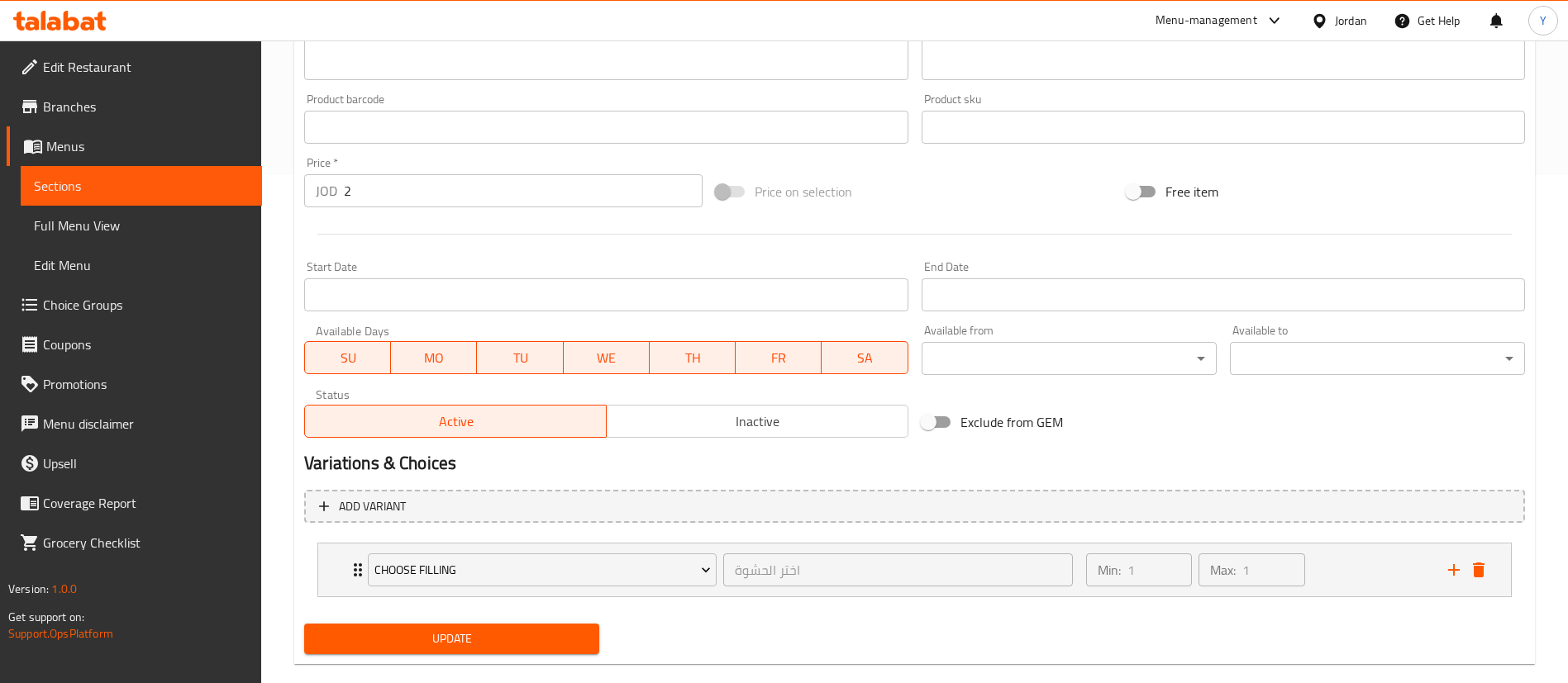
click at [1381, 571] on div "Min: 1 ​ Max: 1 ​" at bounding box center [1257, 570] width 362 height 53
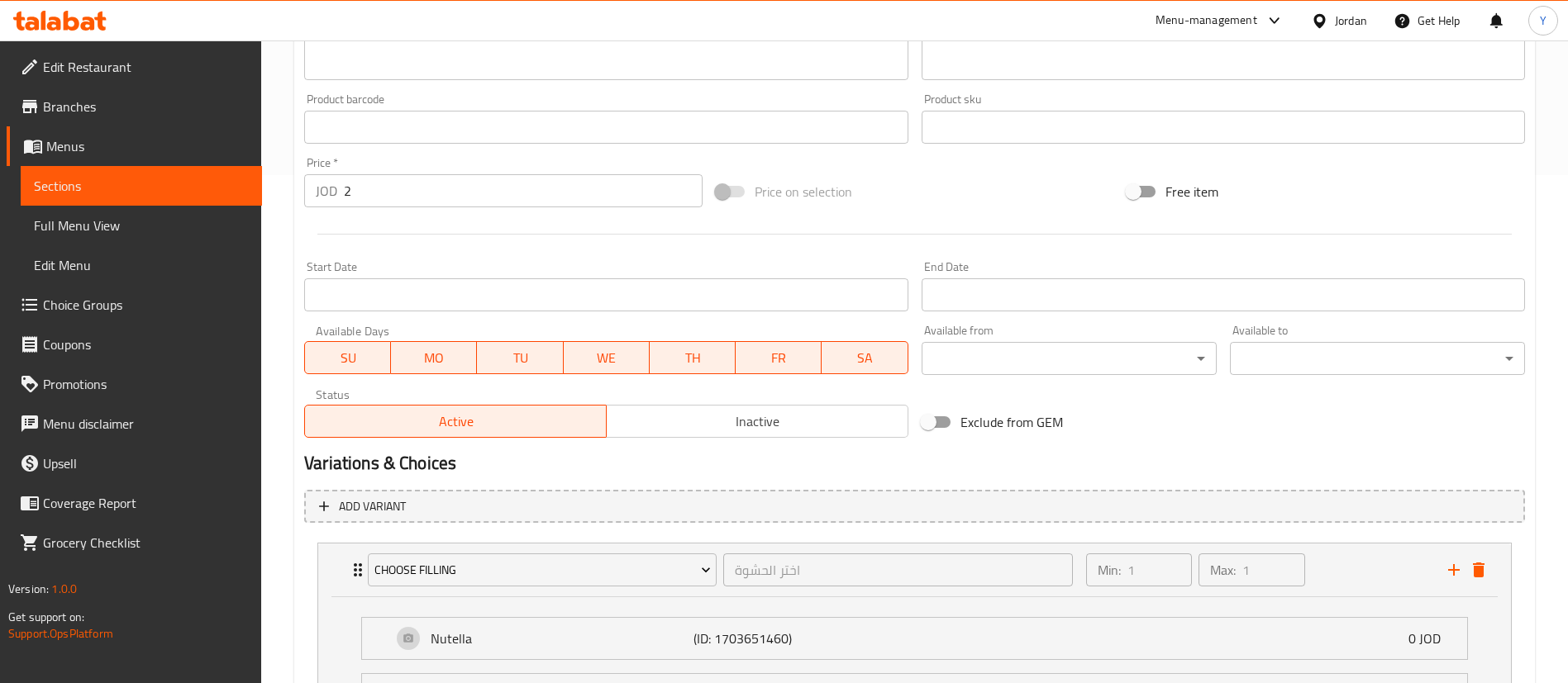
scroll to position [738, 0]
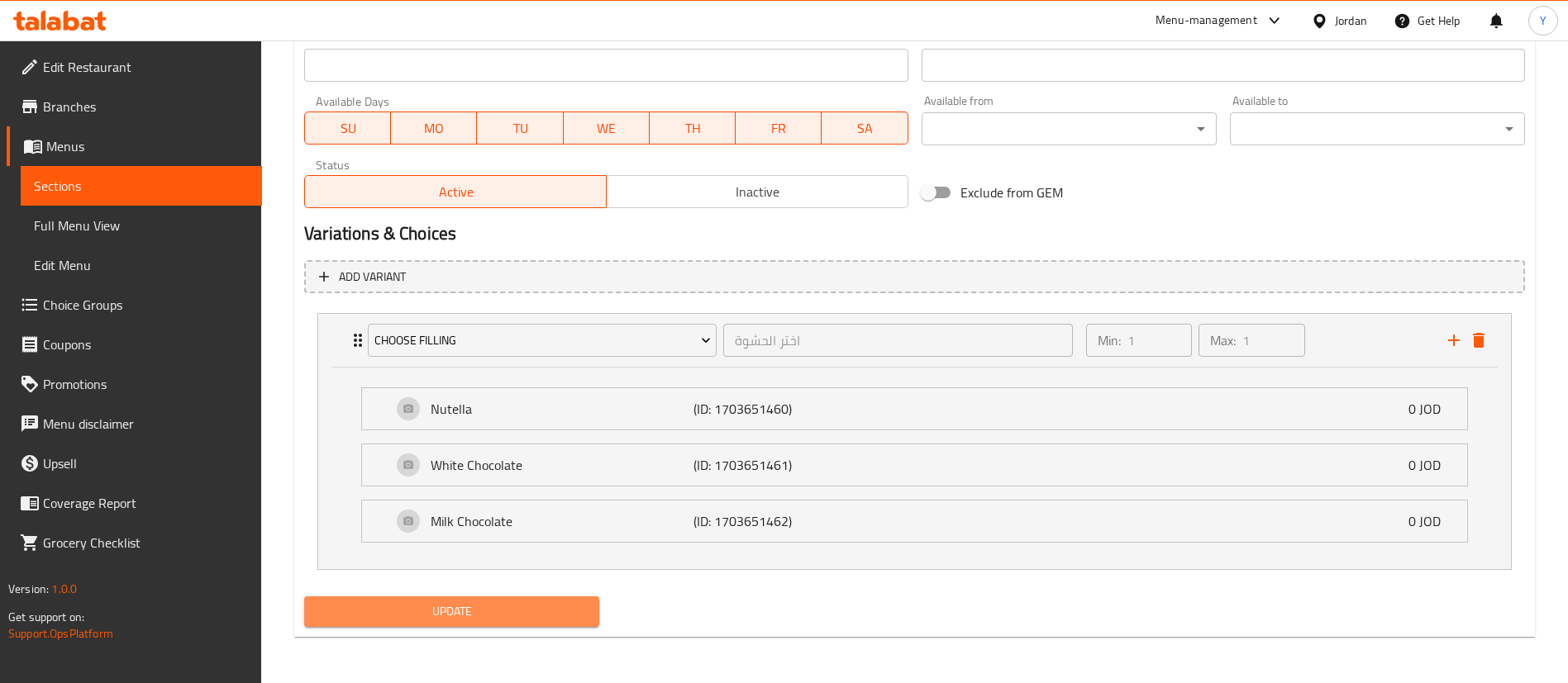
click at [581, 618] on span "Update" at bounding box center [452, 612] width 269 height 21
click at [198, 182] on span "Sections" at bounding box center [141, 185] width 215 height 20
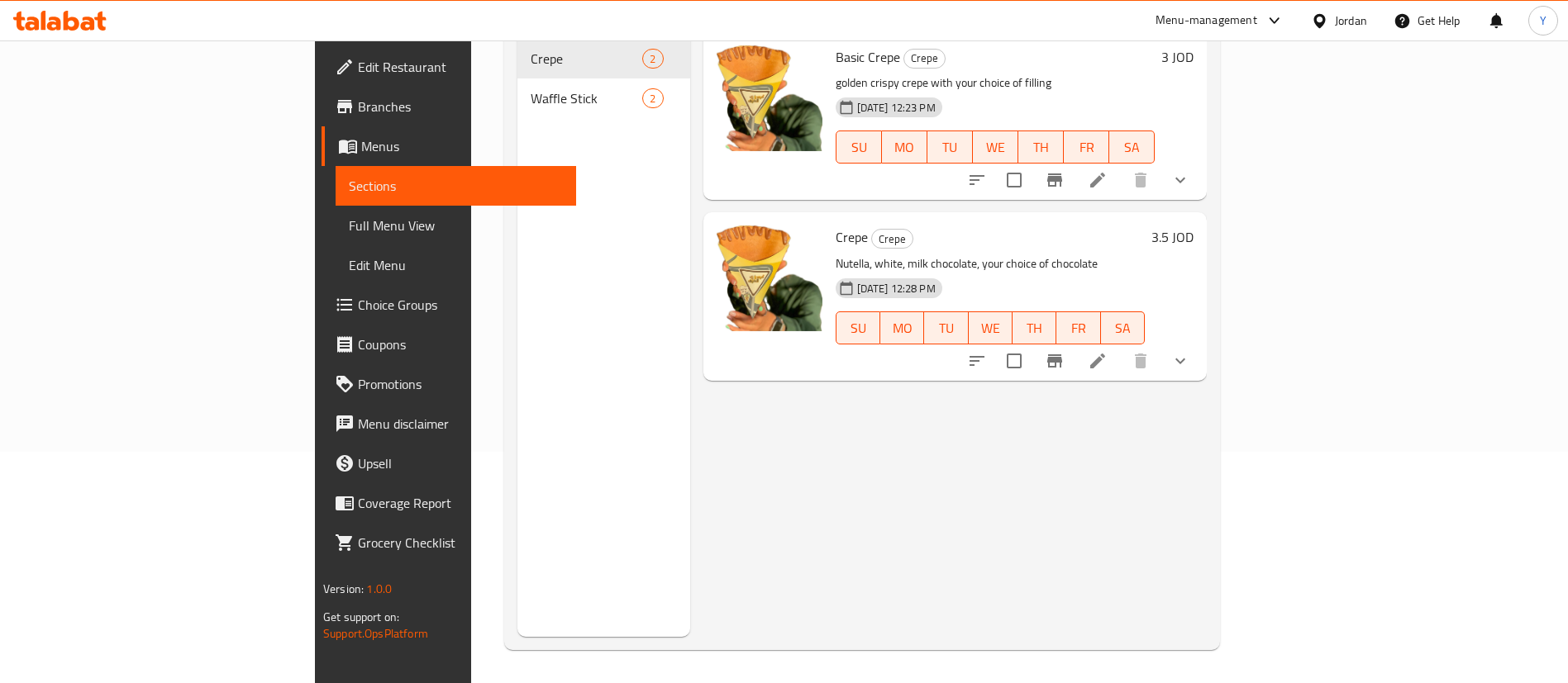
scroll to position [231, 0]
click at [358, 300] on span "Choice Groups" at bounding box center [460, 305] width 206 height 20
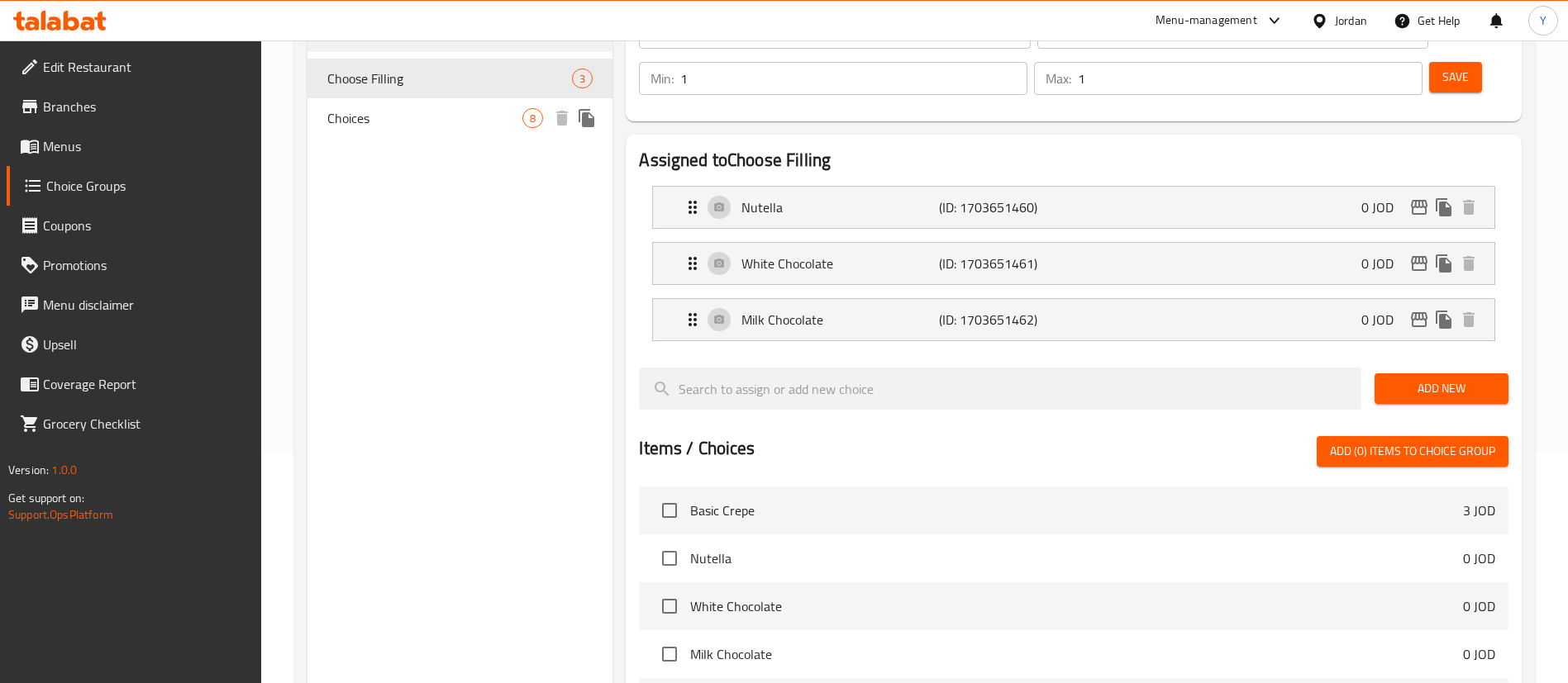
click at [415, 122] on span "Choices" at bounding box center [425, 117] width 195 height 20
type input "Choices"
type input "الخيارات"
type input "0"
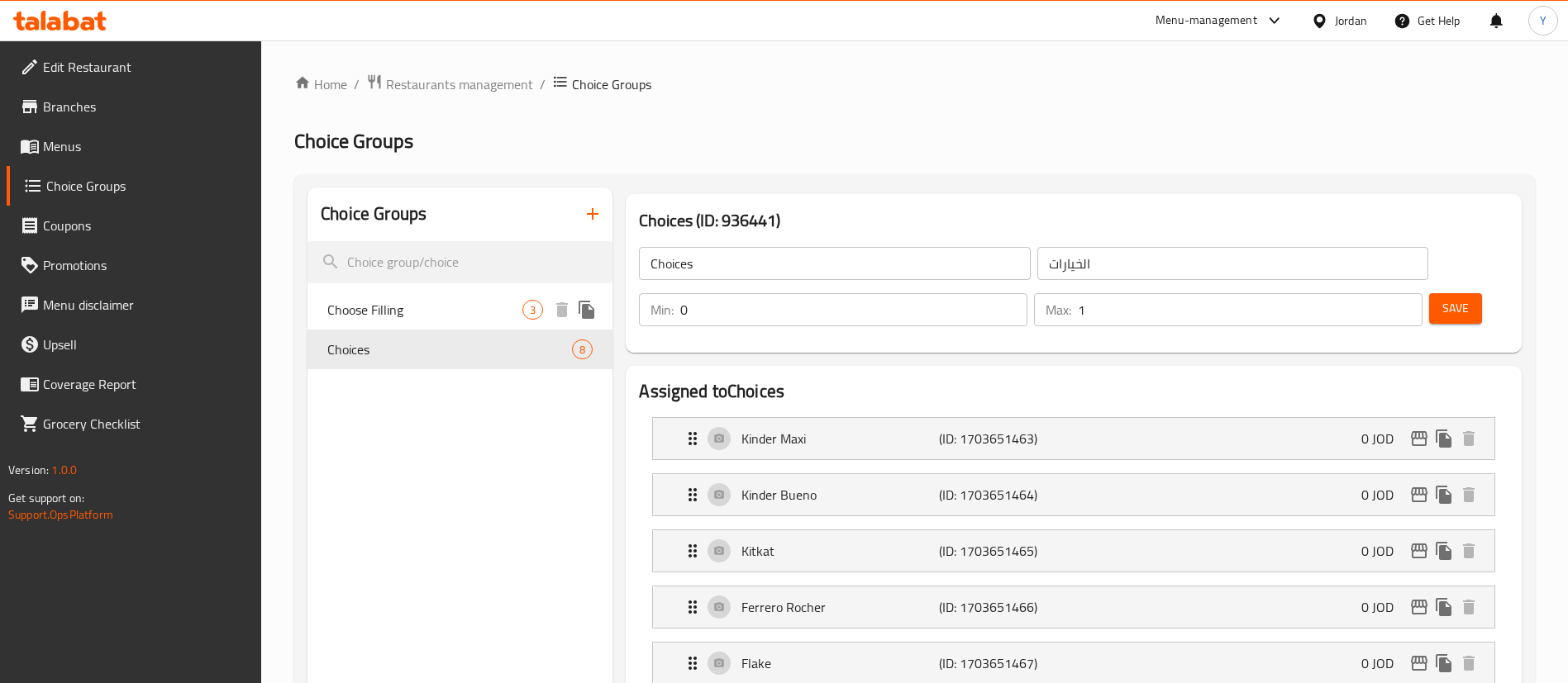
click at [459, 307] on span "Choose Filling" at bounding box center [425, 310] width 195 height 20
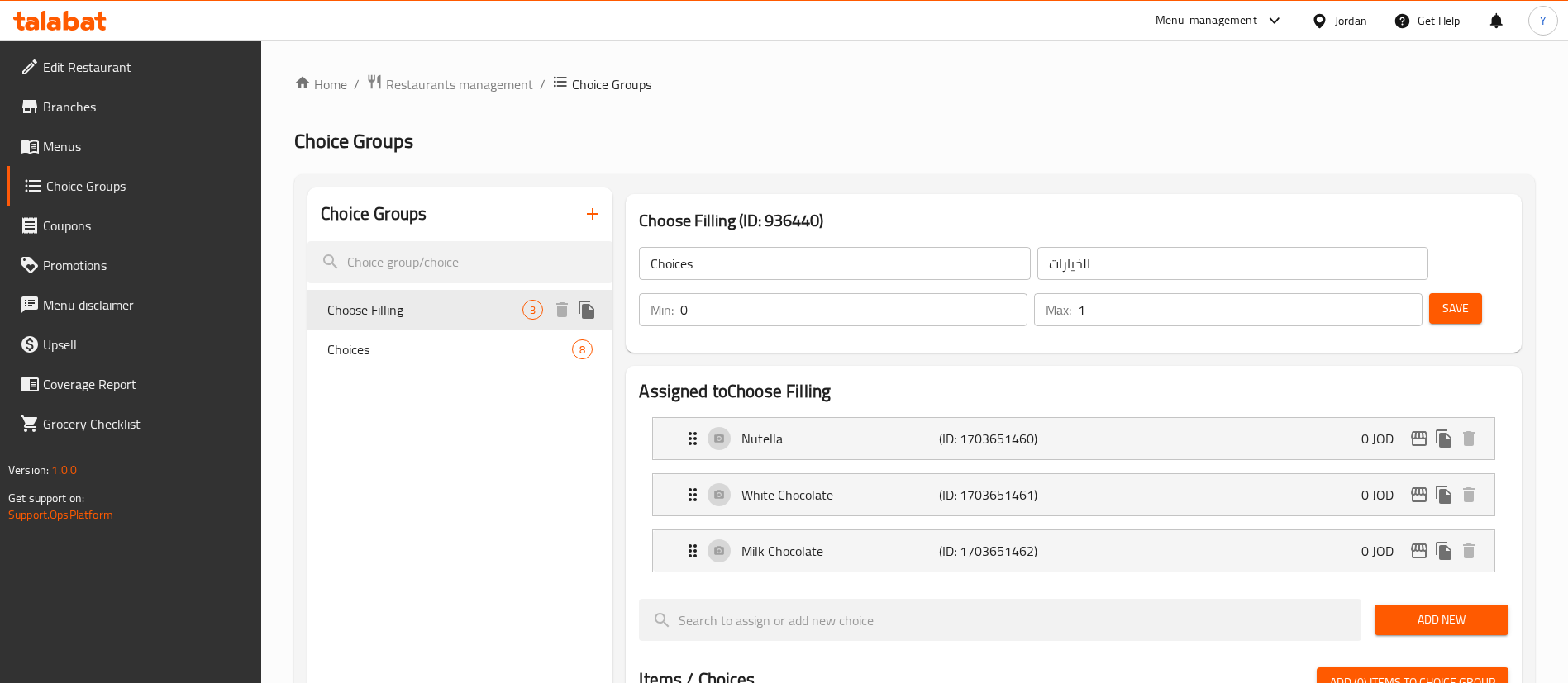
type input "Choose Filling"
type input "اختر الحشوة"
type input "1"
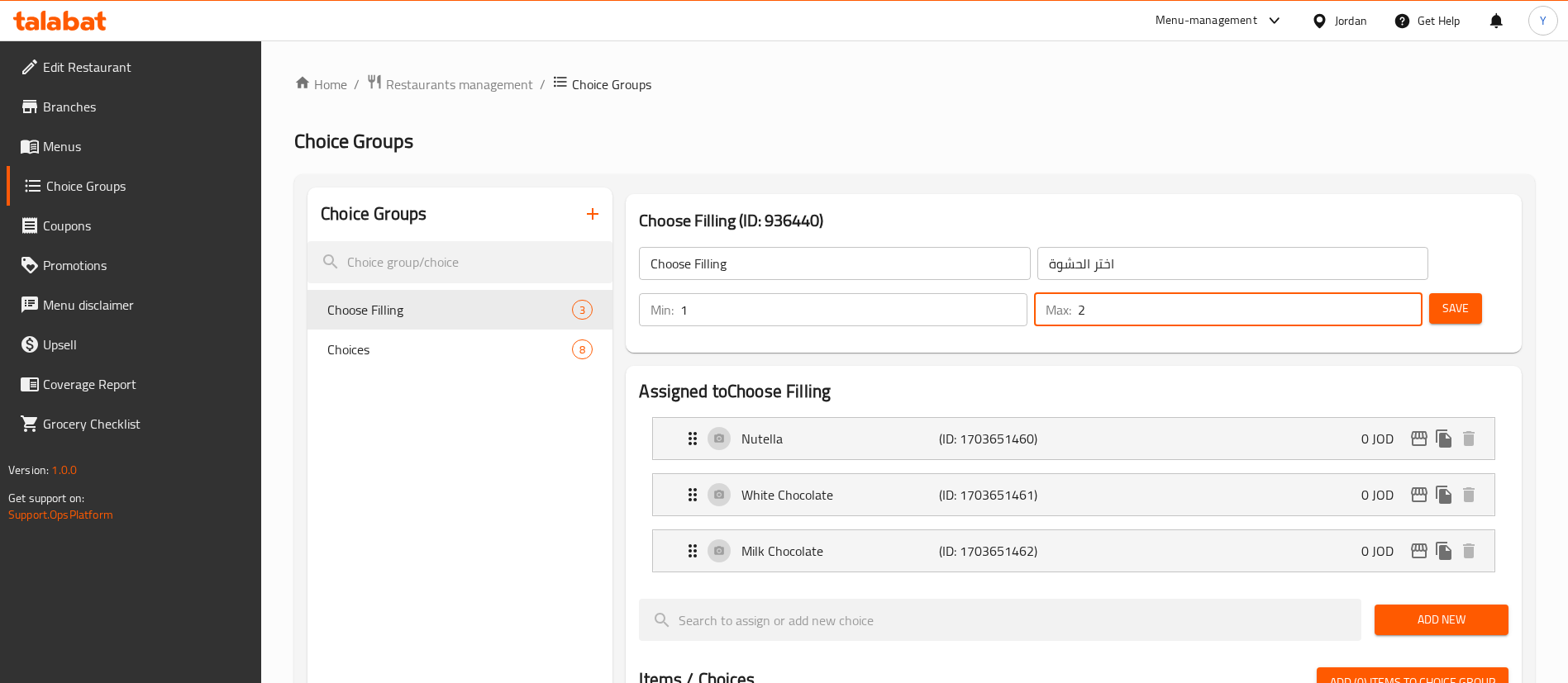
click at [1377, 293] on input "2" at bounding box center [1250, 310] width 345 height 33
type input "3"
click at [1377, 293] on input "3" at bounding box center [1250, 310] width 345 height 33
click at [1460, 290] on div "Save" at bounding box center [1462, 310] width 73 height 40
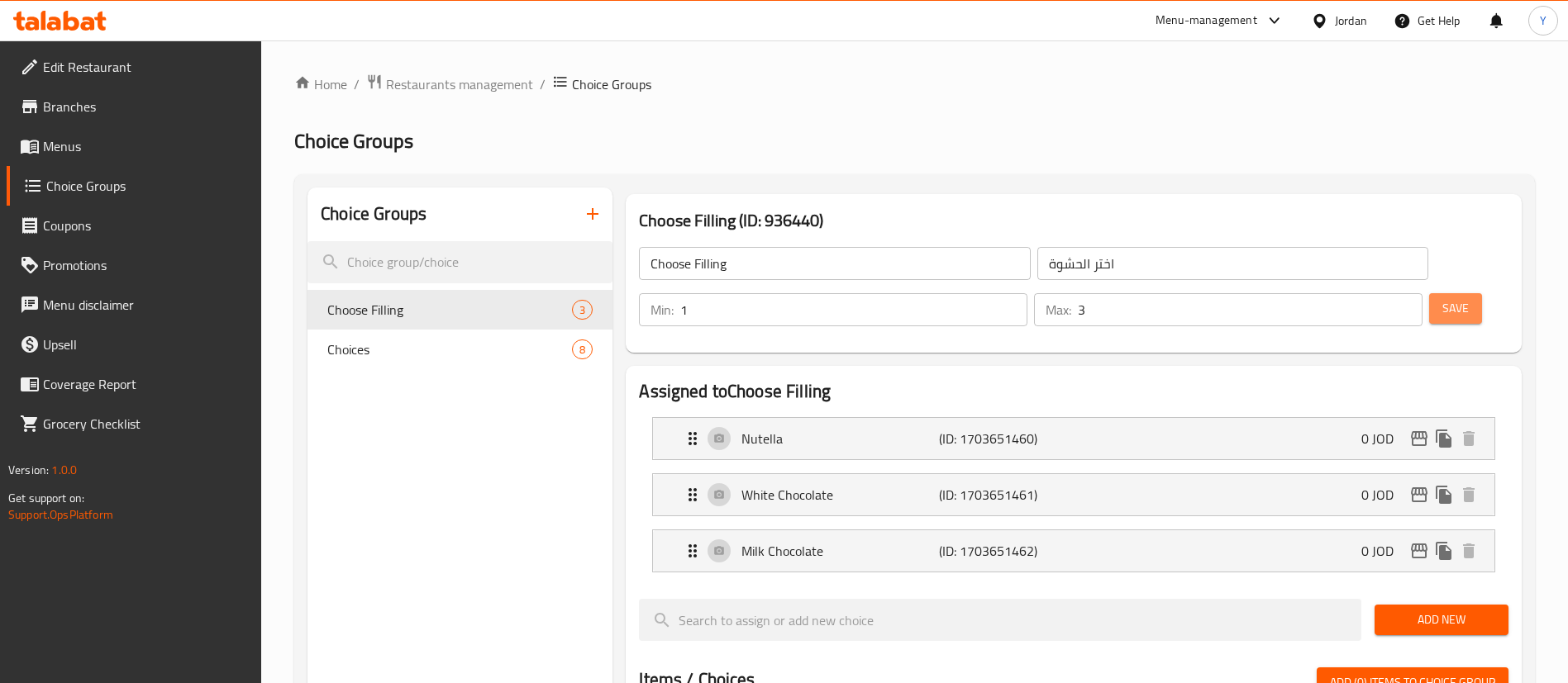
click at [1444, 293] on button "Save" at bounding box center [1455, 308] width 53 height 30
click at [90, 26] on icon at bounding box center [59, 20] width 93 height 20
